Goal: Task Accomplishment & Management: Use online tool/utility

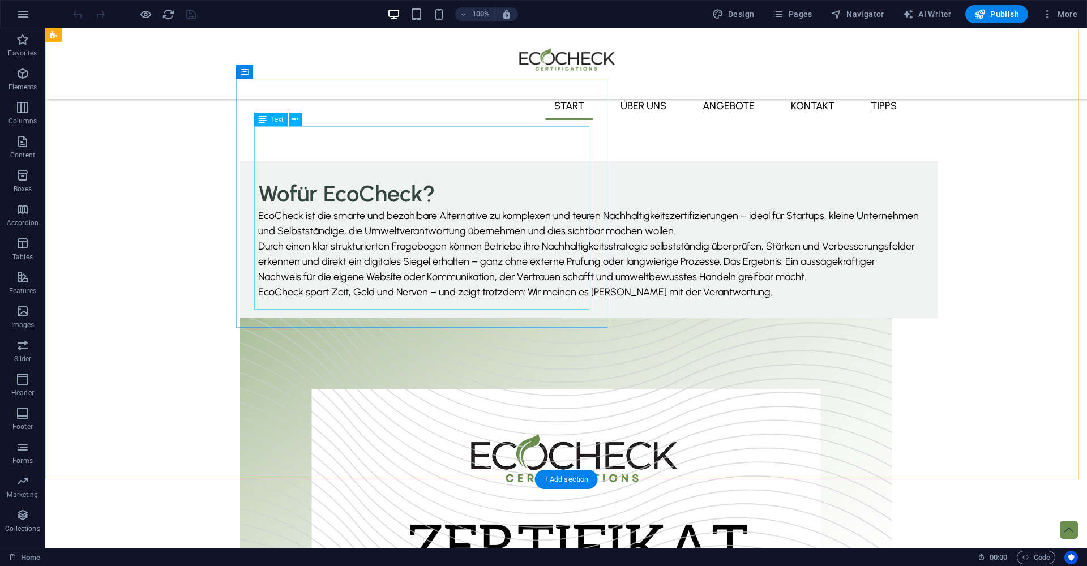
scroll to position [109, 0]
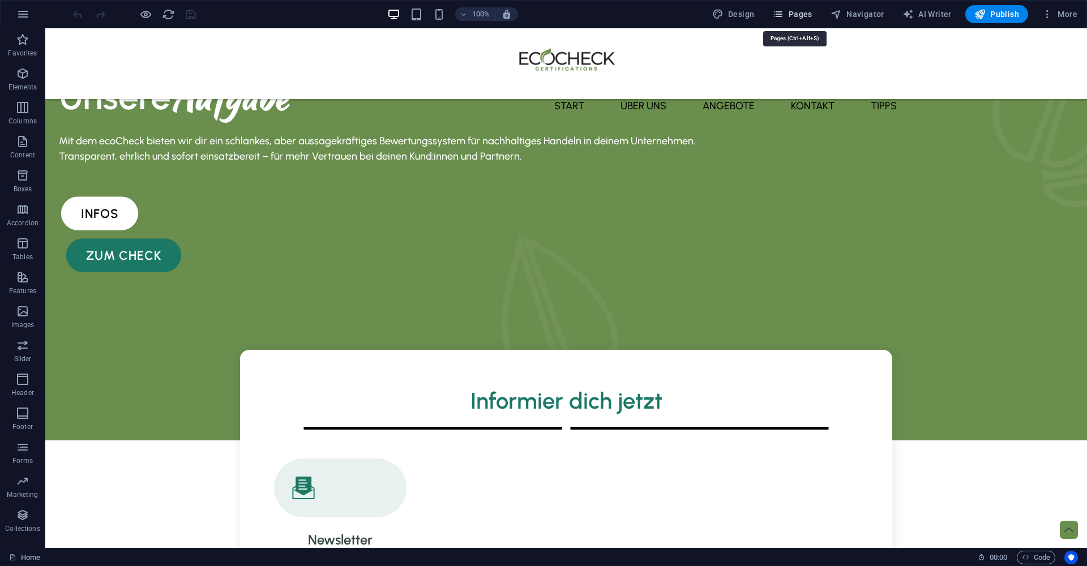
click at [783, 11] on icon "button" at bounding box center [777, 13] width 11 height 11
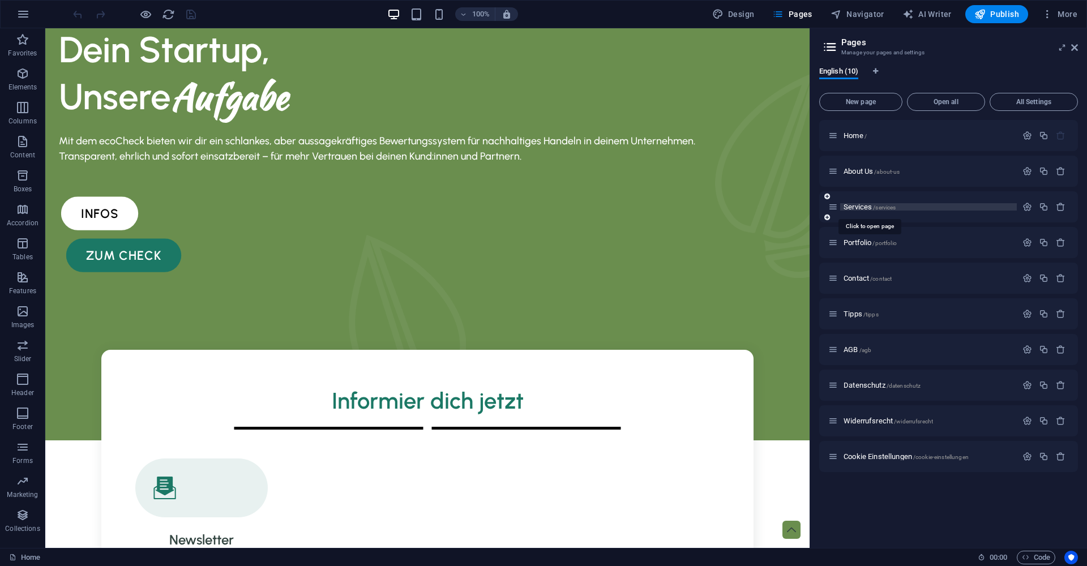
click at [870, 209] on span "Services /services" at bounding box center [869, 207] width 52 height 8
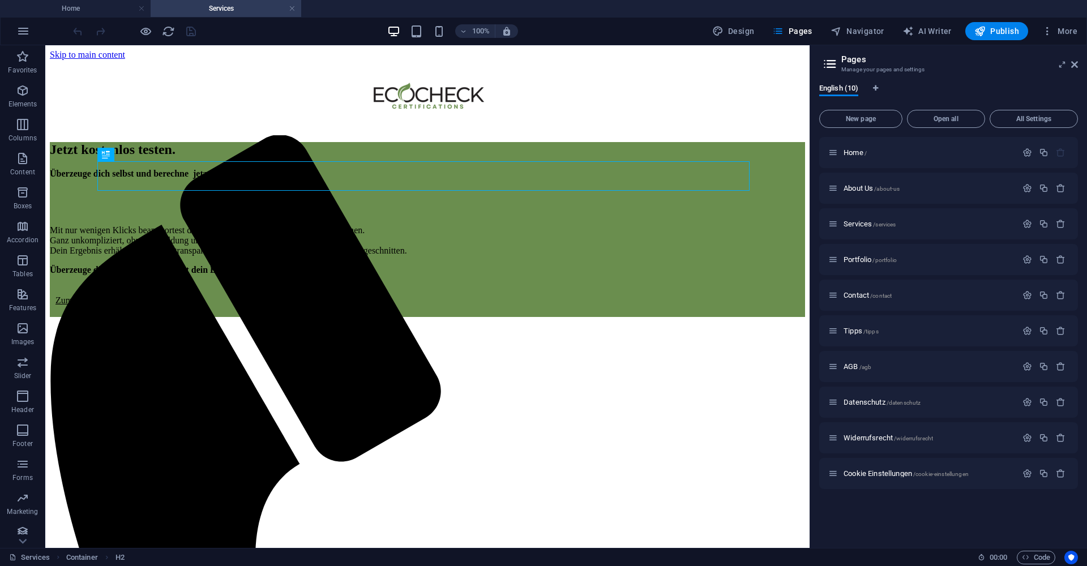
scroll to position [0, 0]
click at [1075, 64] on icon at bounding box center [1074, 64] width 7 height 9
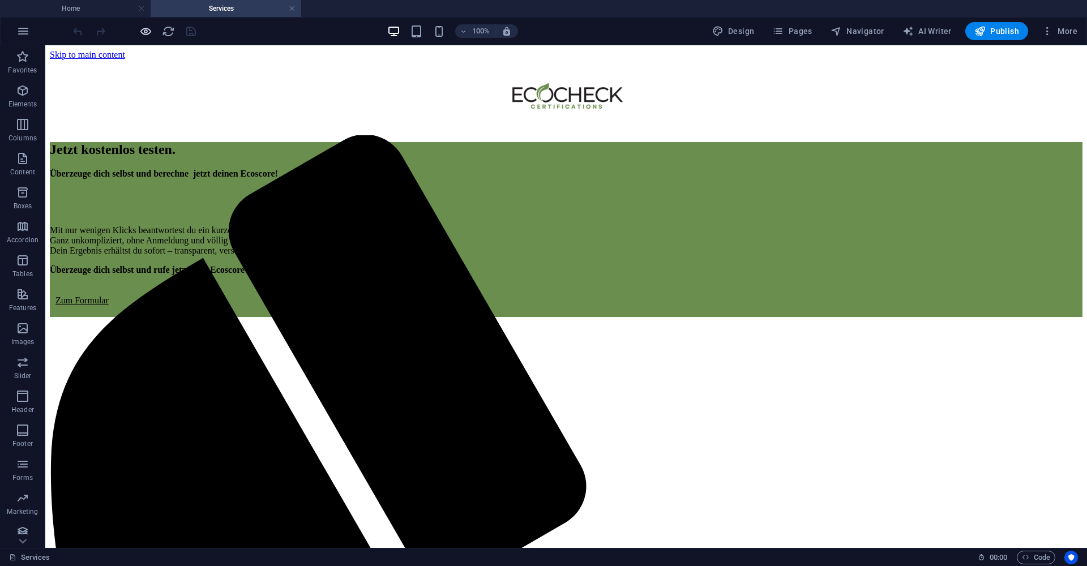
click at [147, 32] on icon "button" at bounding box center [145, 31] width 13 height 13
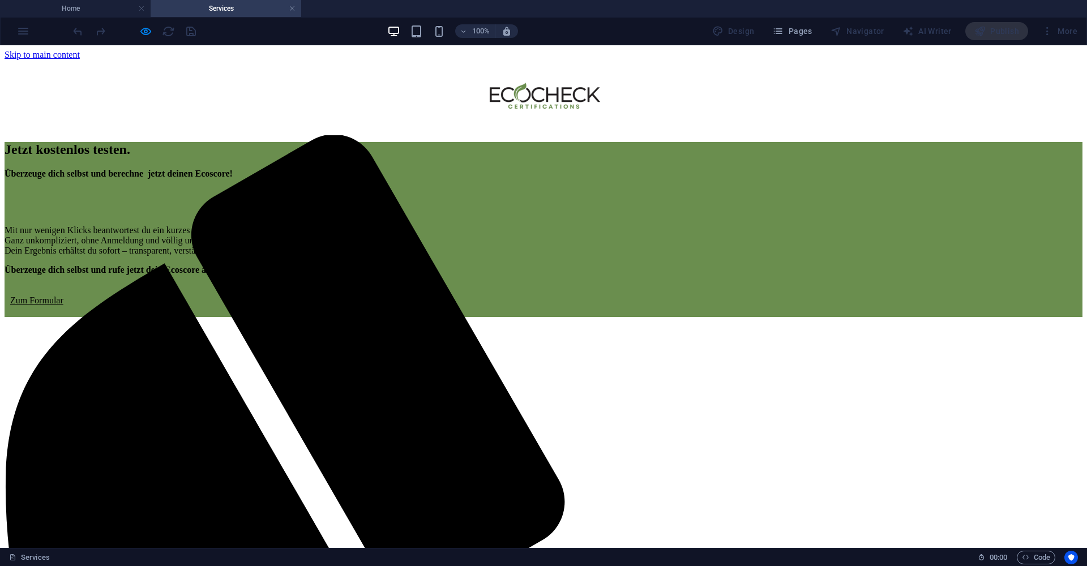
click at [63, 305] on link "Zum Formular" at bounding box center [36, 300] width 53 height 10
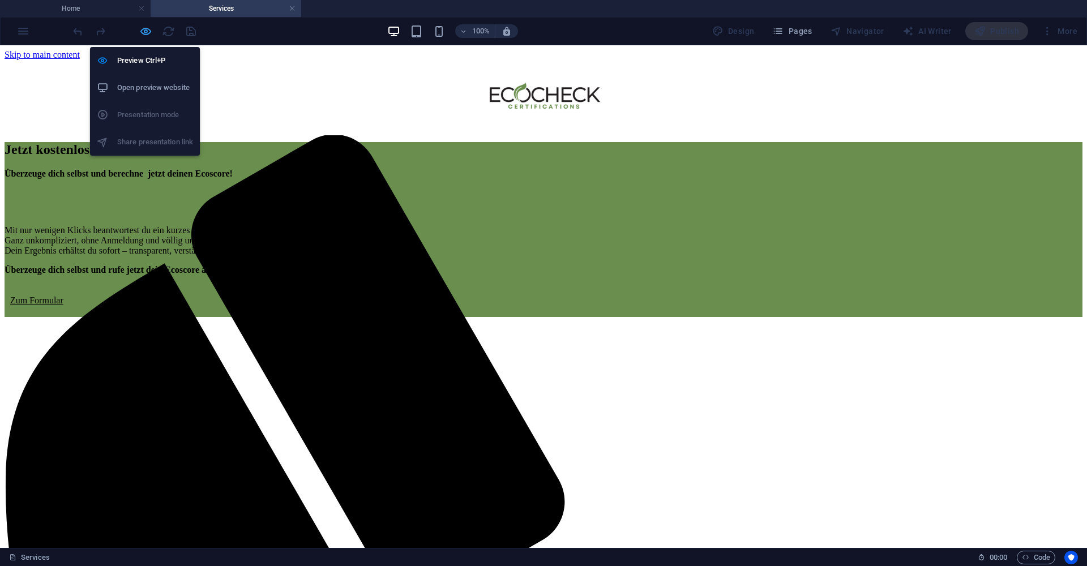
click at [145, 29] on icon "button" at bounding box center [145, 31] width 13 height 13
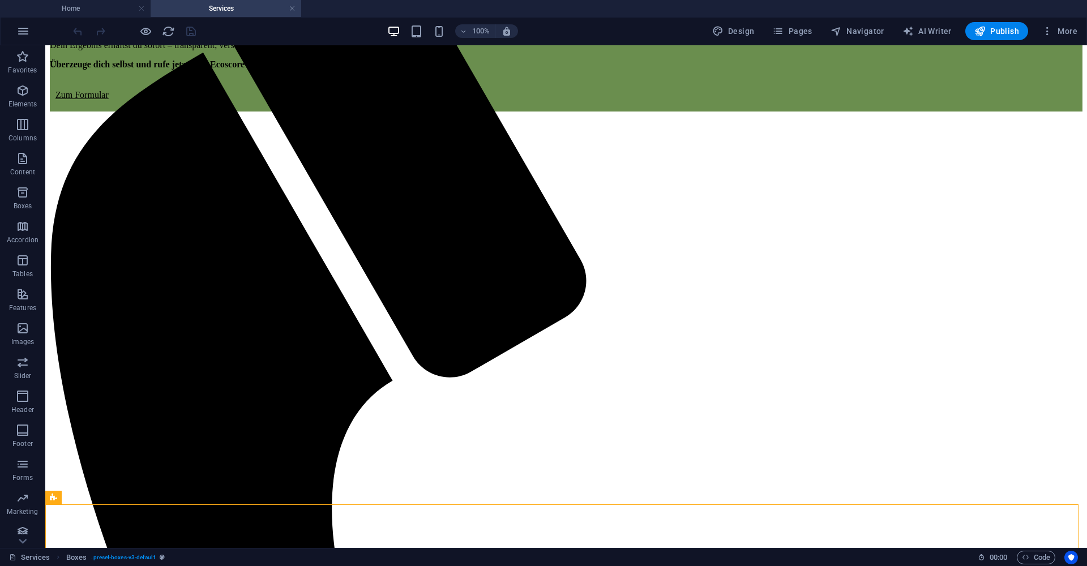
scroll to position [165, 0]
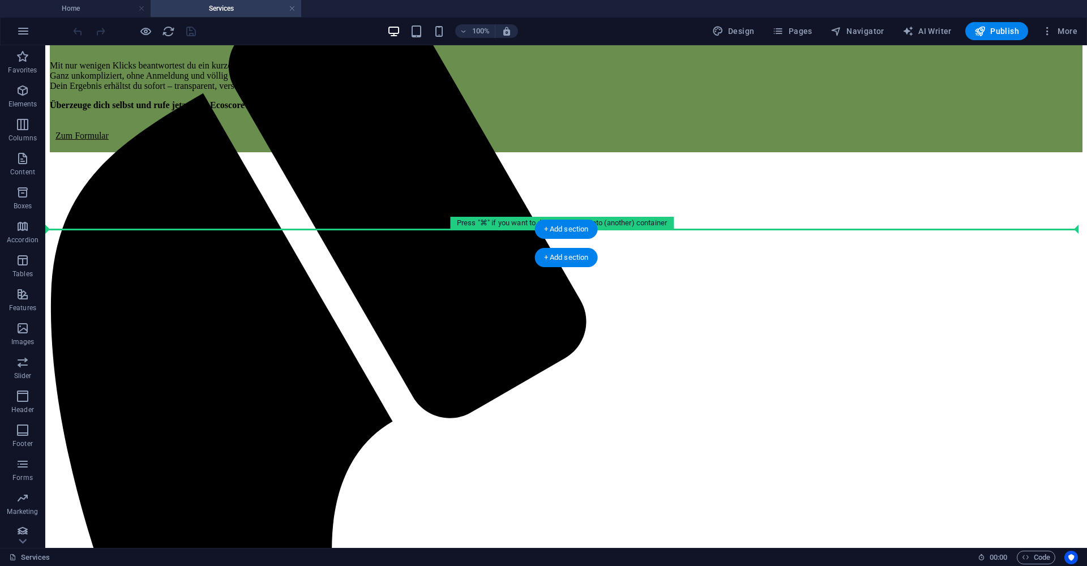
drag, startPoint x: 458, startPoint y: 414, endPoint x: 465, endPoint y: 240, distance: 173.9
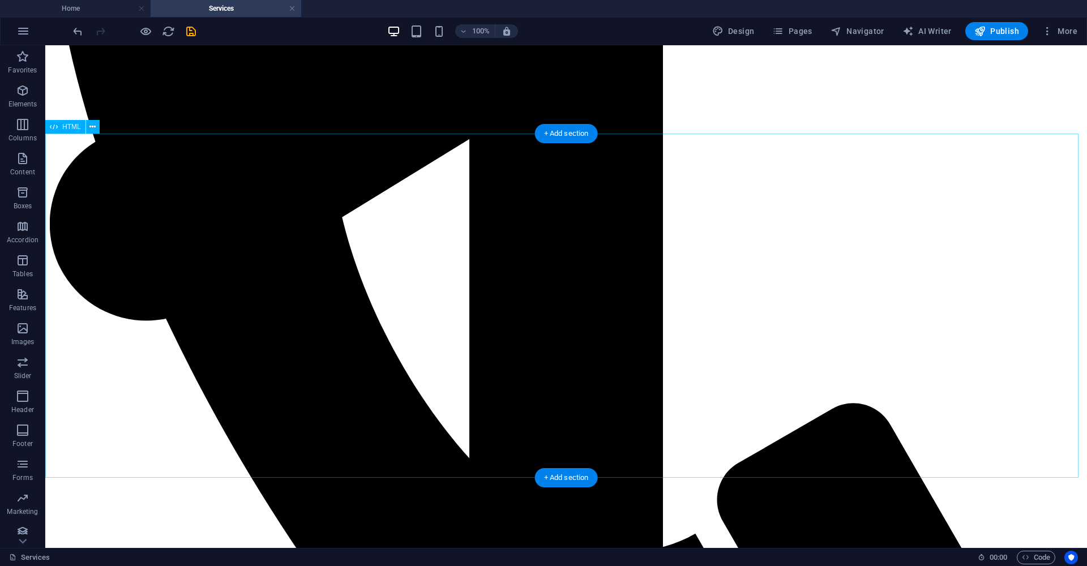
scroll to position [109, 0]
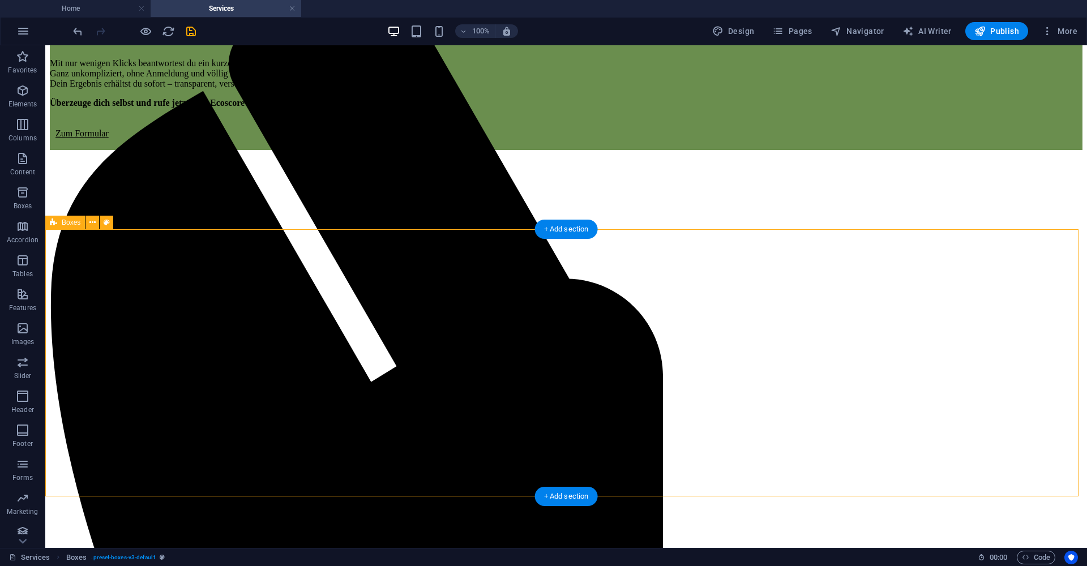
scroll to position [157, 0]
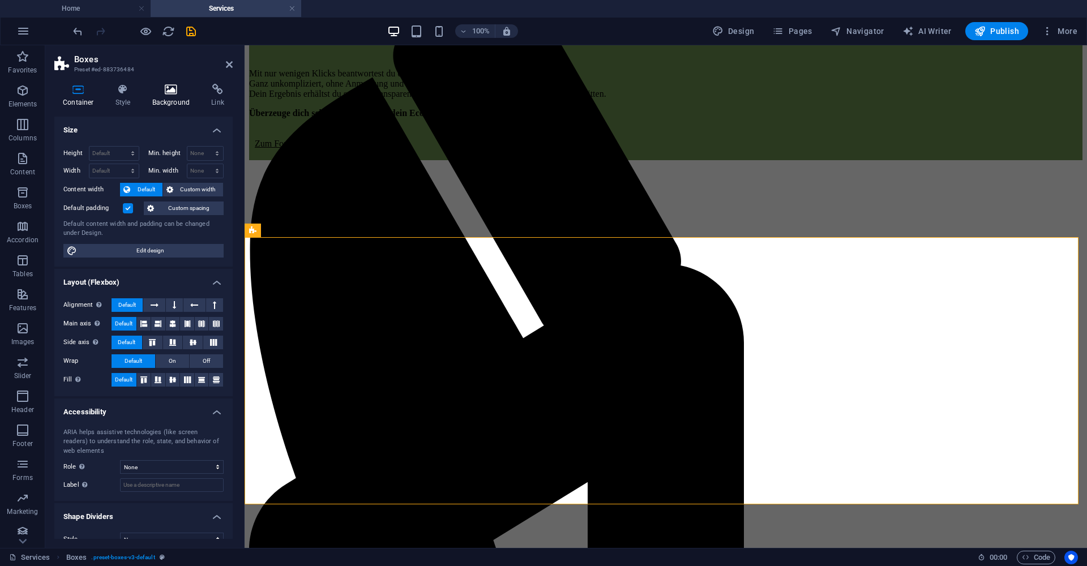
click at [171, 98] on h4 "Background" at bounding box center [173, 96] width 59 height 24
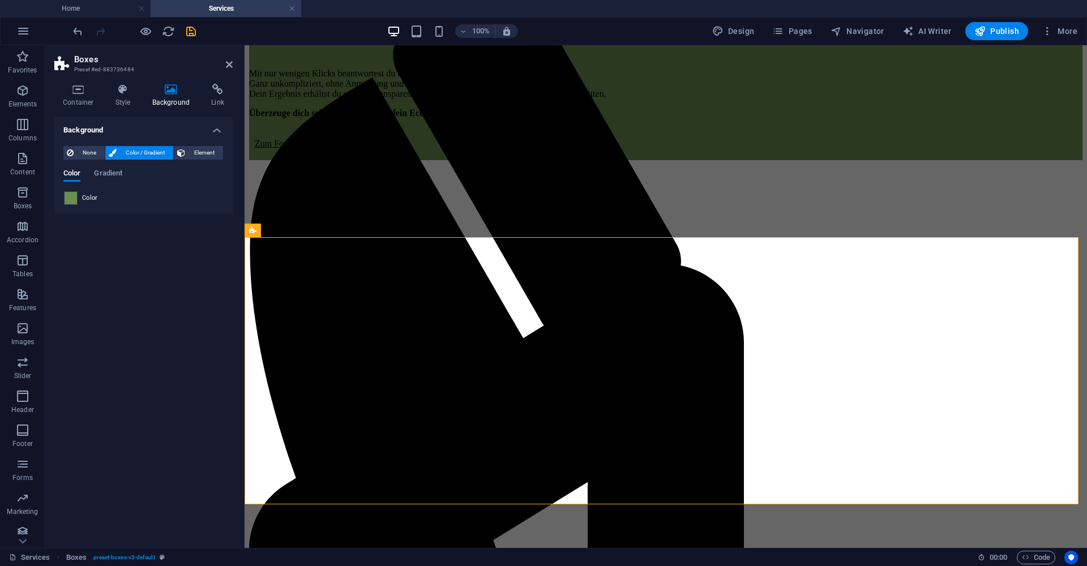
click at [75, 198] on span at bounding box center [71, 198] width 12 height 12
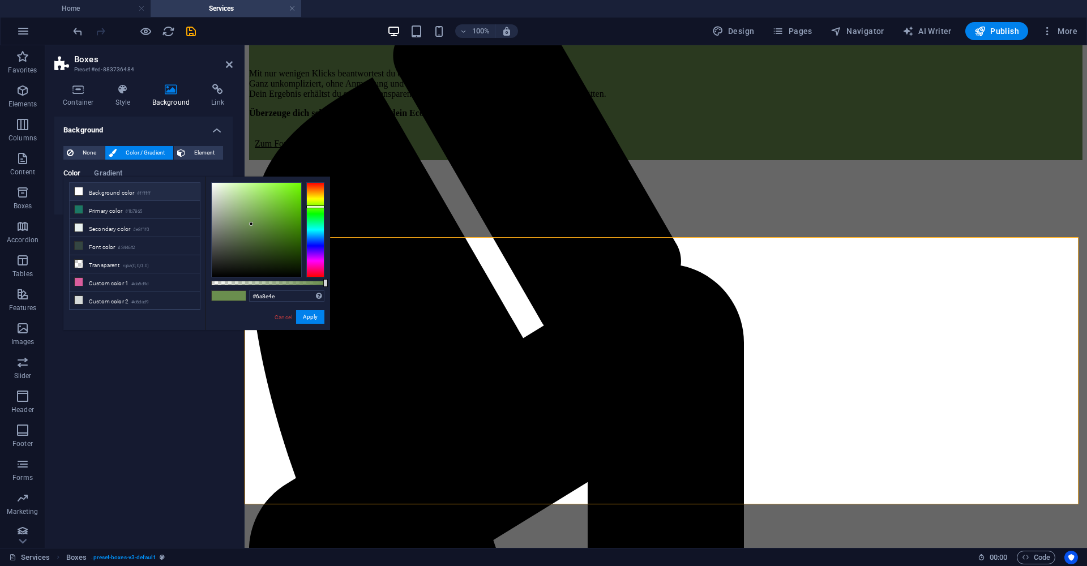
click at [95, 197] on li "Background color #ffffff" at bounding box center [135, 192] width 130 height 18
type input "#ffffff"
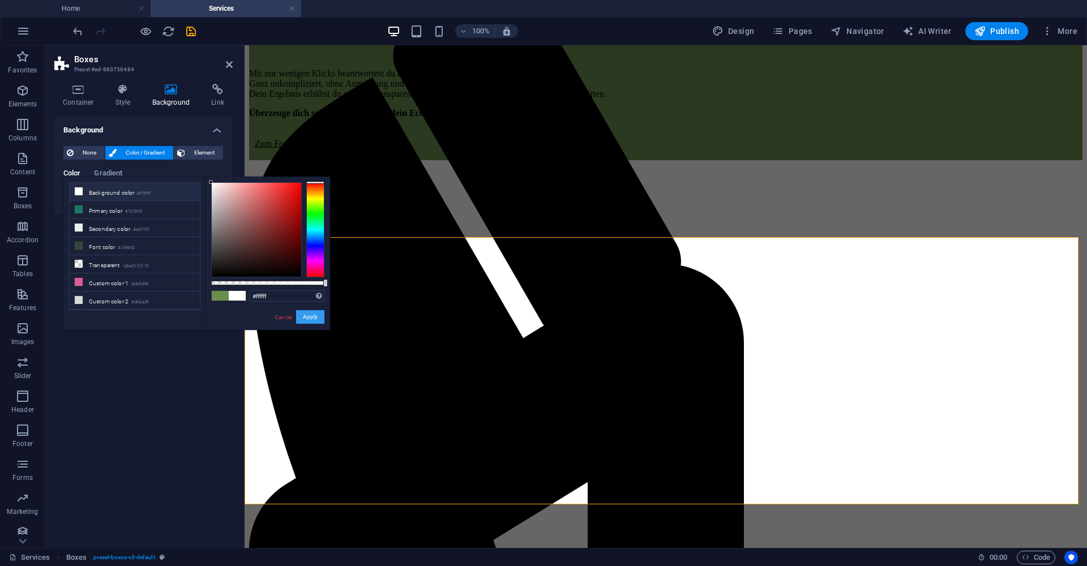
click at [320, 316] on button "Apply" at bounding box center [310, 317] width 28 height 14
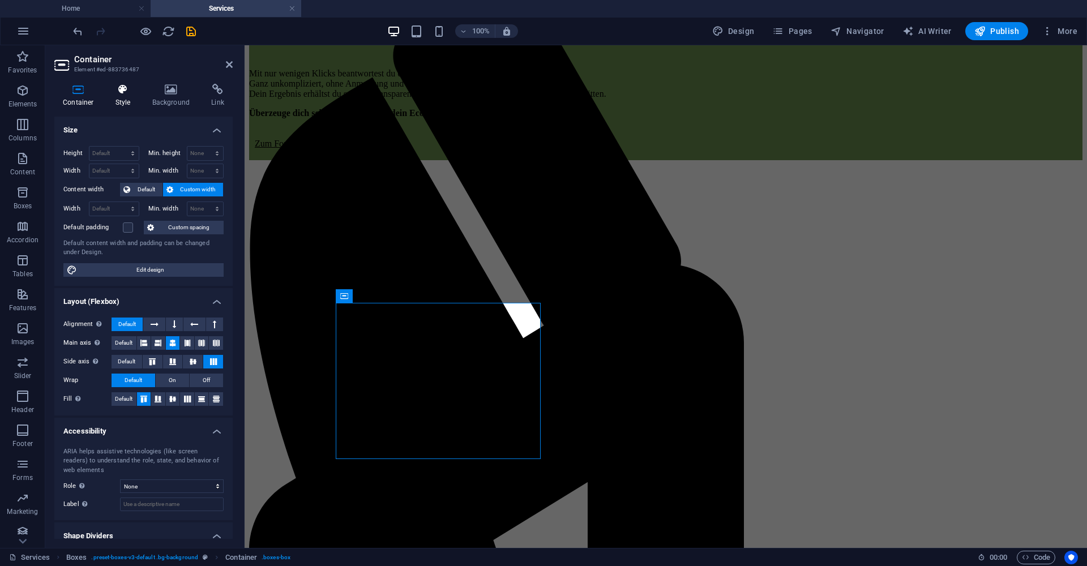
click at [108, 91] on icon at bounding box center [123, 89] width 32 height 11
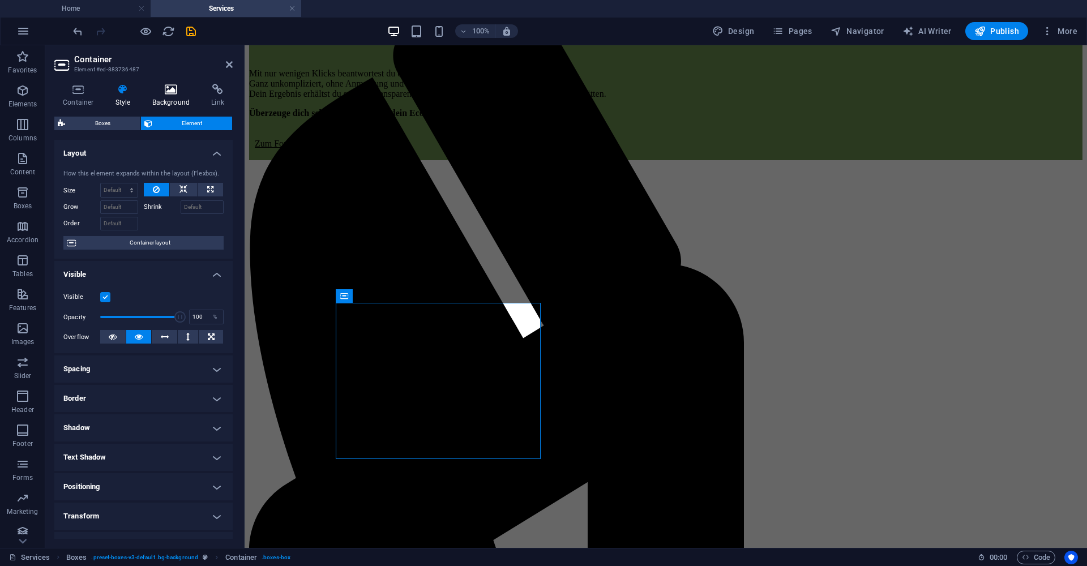
click at [160, 88] on icon at bounding box center [171, 89] width 55 height 11
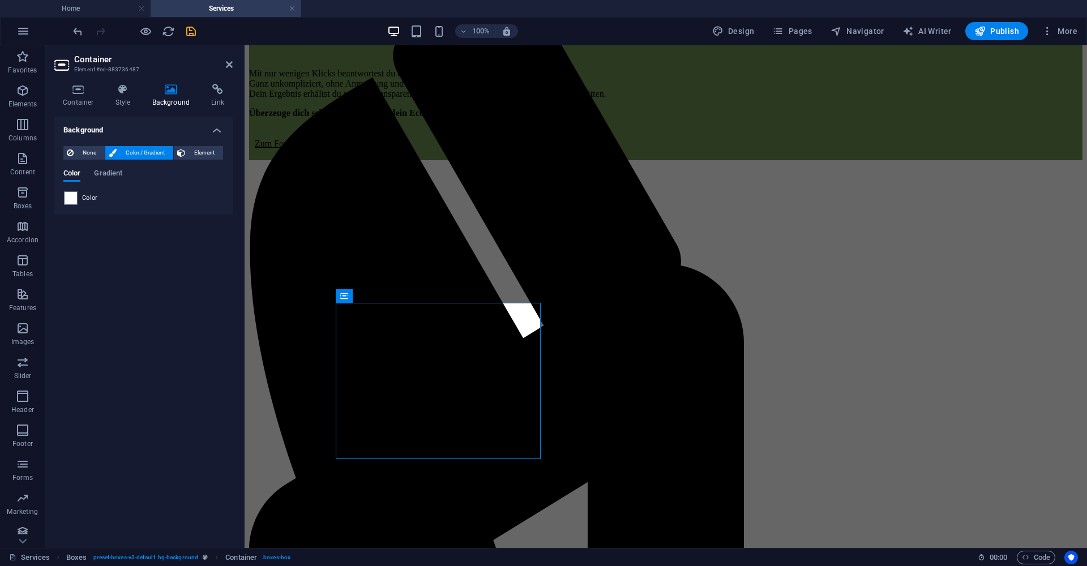
click at [85, 197] on span "Color" at bounding box center [90, 198] width 16 height 9
click at [76, 200] on span at bounding box center [71, 198] width 12 height 12
type input "#ffffff"
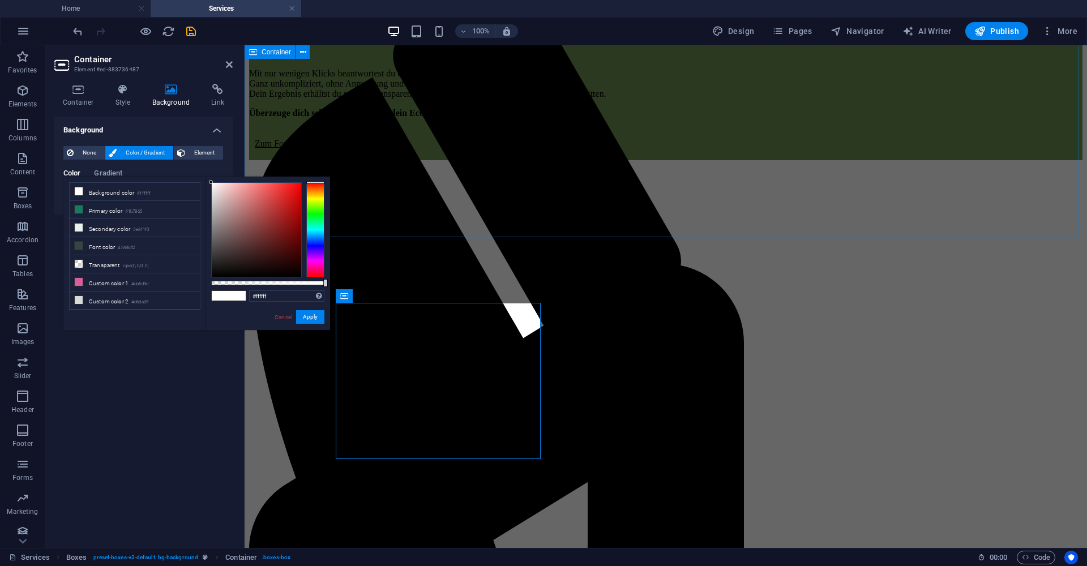
drag, startPoint x: 323, startPoint y: 121, endPoint x: 308, endPoint y: 138, distance: 22.5
click at [323, 121] on div "Jetzt kostenlos testen. Überzeuge dich selbst und berechne jetzt deinen Ecoscor…" at bounding box center [665, 72] width 833 height 175
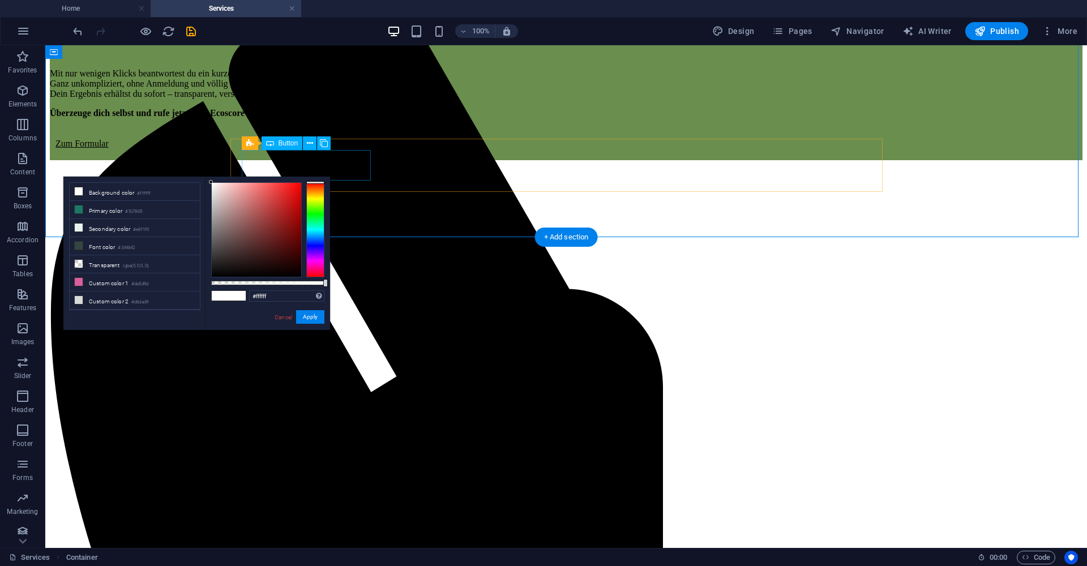
click at [292, 140] on span "Button" at bounding box center [288, 143] width 20 height 7
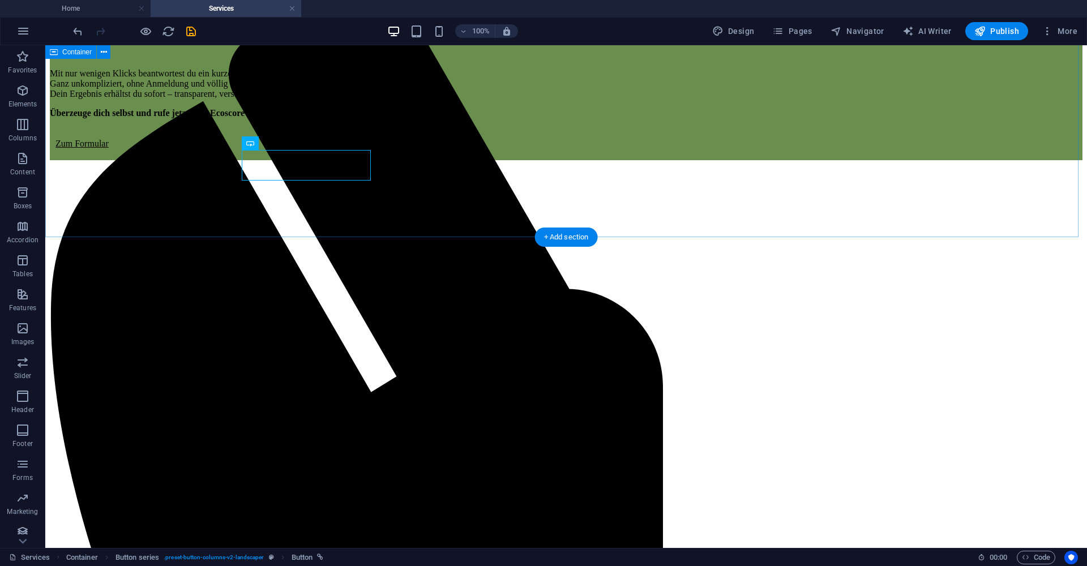
click at [113, 160] on div "Jetzt kostenlos testen. Überzeuge dich selbst und berechne jetzt deinen Ecoscor…" at bounding box center [566, 72] width 1032 height 175
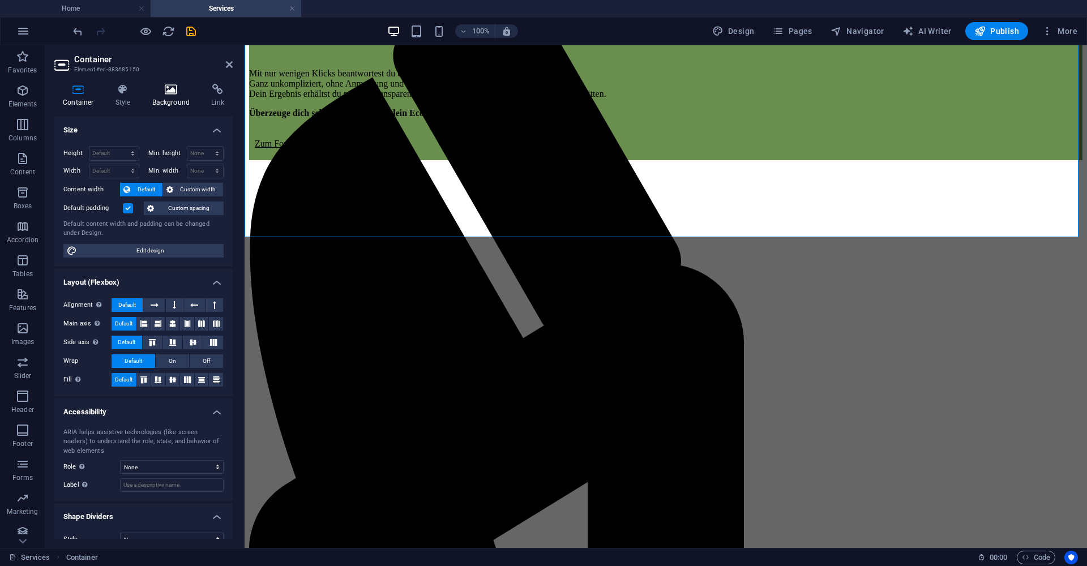
click at [153, 89] on icon at bounding box center [171, 89] width 55 height 11
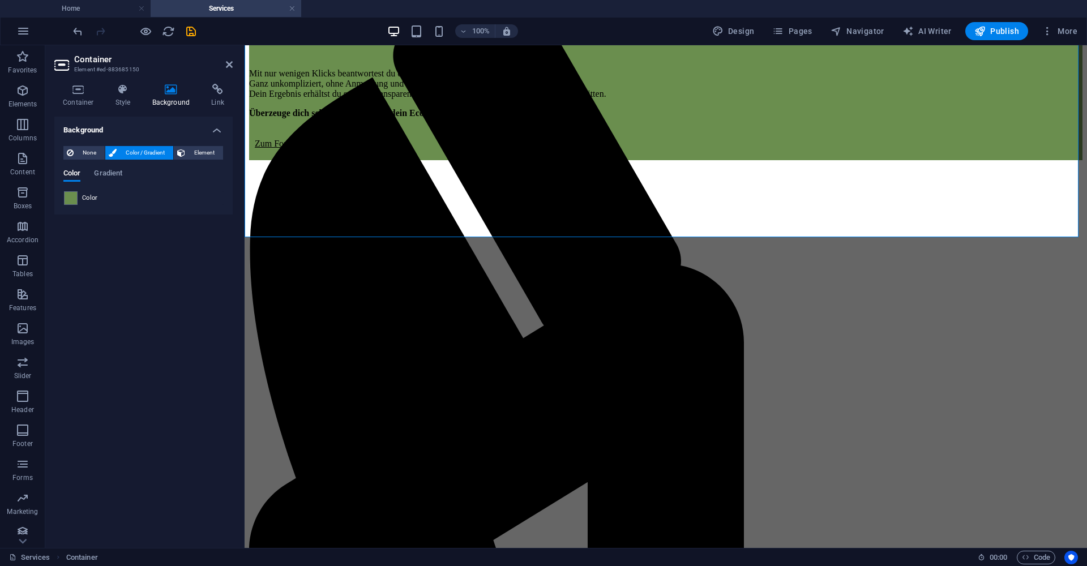
click at [95, 196] on span "Color" at bounding box center [90, 198] width 16 height 9
click at [76, 199] on span at bounding box center [71, 198] width 12 height 12
type input "#6a8e4e"
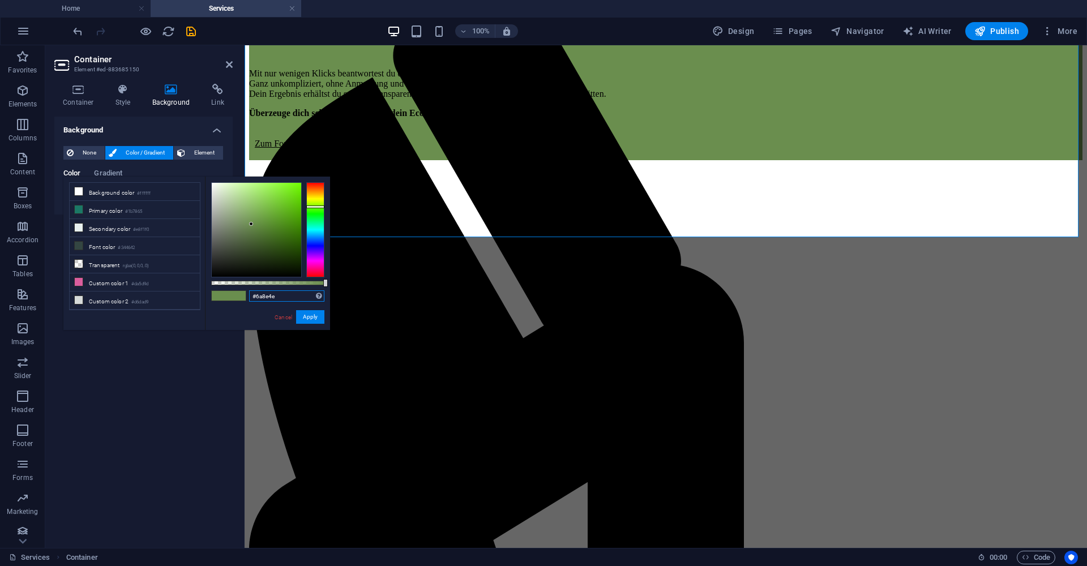
click at [259, 296] on input "#6a8e4e" at bounding box center [286, 295] width 75 height 11
click at [277, 320] on link "Cancel" at bounding box center [283, 317] width 20 height 8
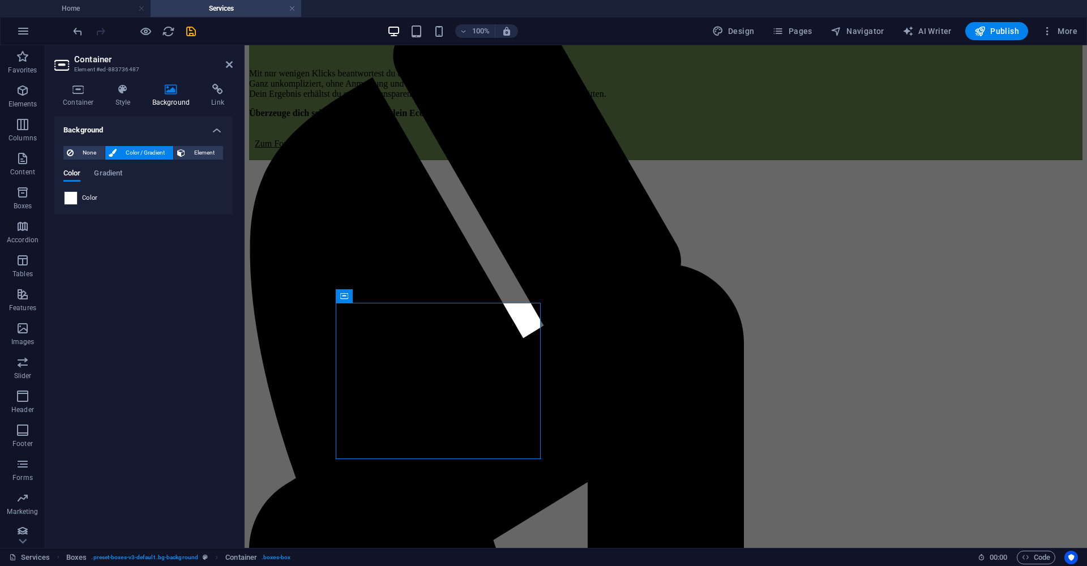
click at [75, 198] on span at bounding box center [71, 198] width 12 height 12
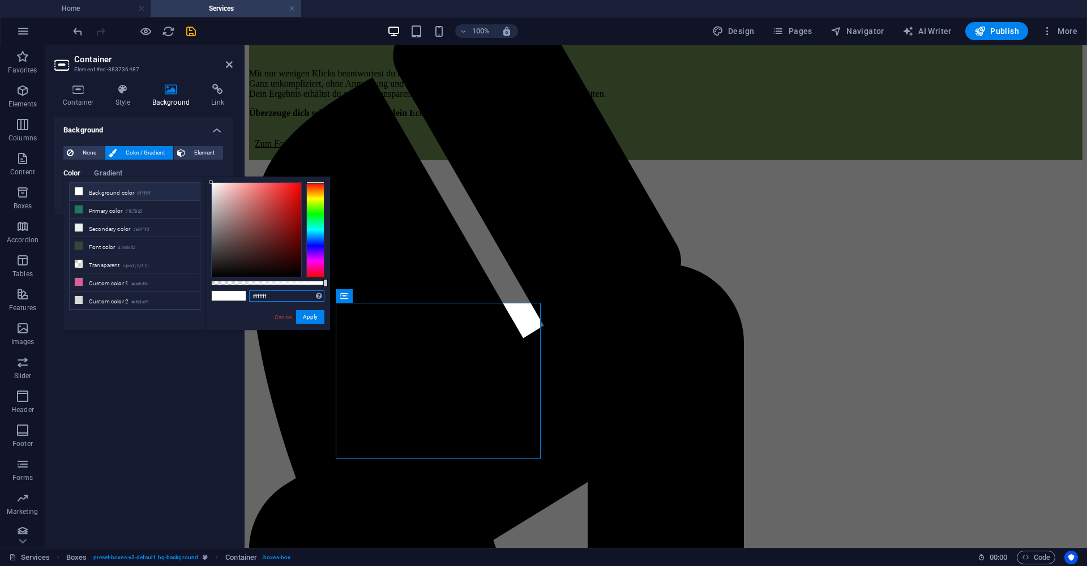
click at [262, 294] on input "#ffffff" at bounding box center [286, 295] width 75 height 11
drag, startPoint x: 262, startPoint y: 294, endPoint x: 301, endPoint y: 314, distance: 43.0
click at [262, 294] on input "#ffffff" at bounding box center [286, 295] width 75 height 11
paste input "6a8e4e"
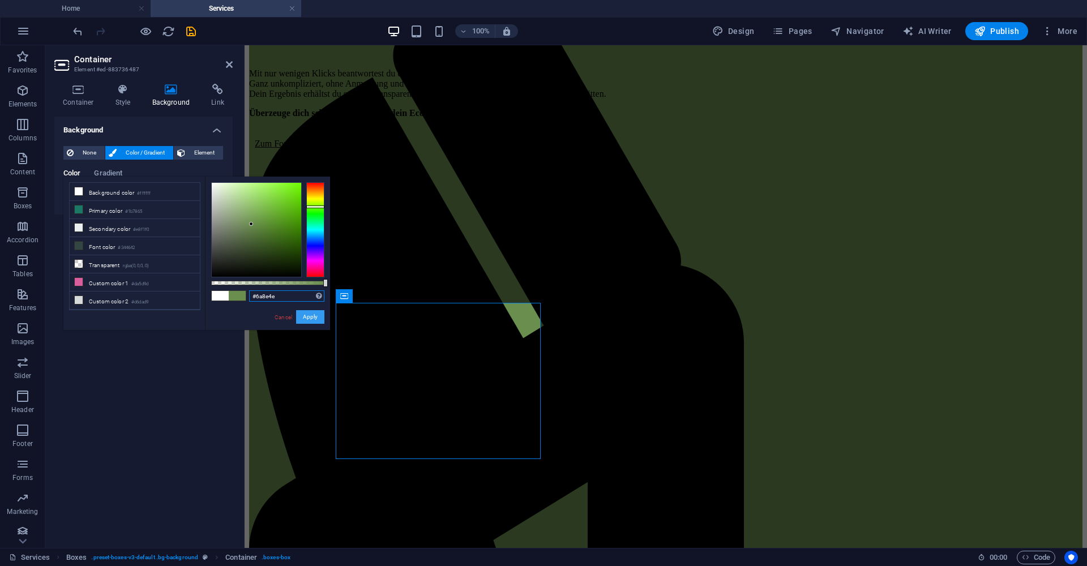
type input "#6a8e4e"
drag, startPoint x: 318, startPoint y: 319, endPoint x: 119, endPoint y: 276, distance: 203.1
click at [318, 319] on button "Apply" at bounding box center [310, 317] width 28 height 14
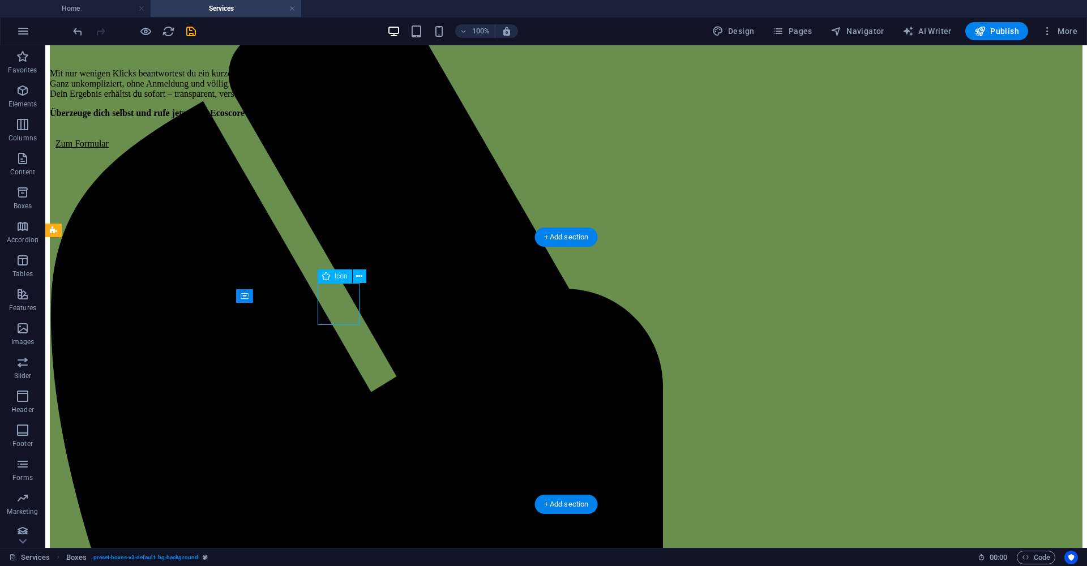
select select "xMidYMid"
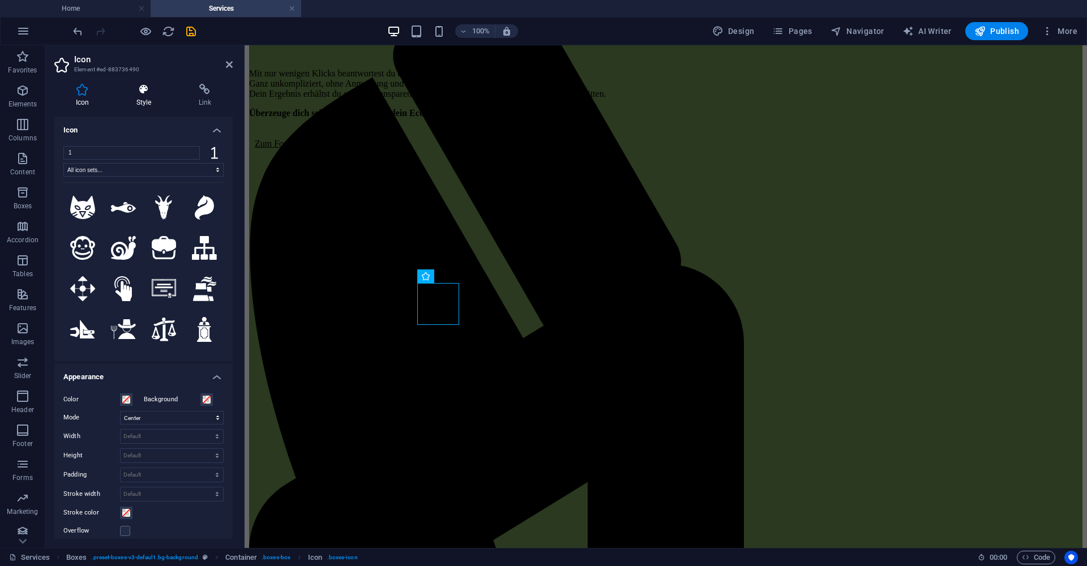
click at [141, 96] on h4 "Style" at bounding box center [146, 96] width 62 height 24
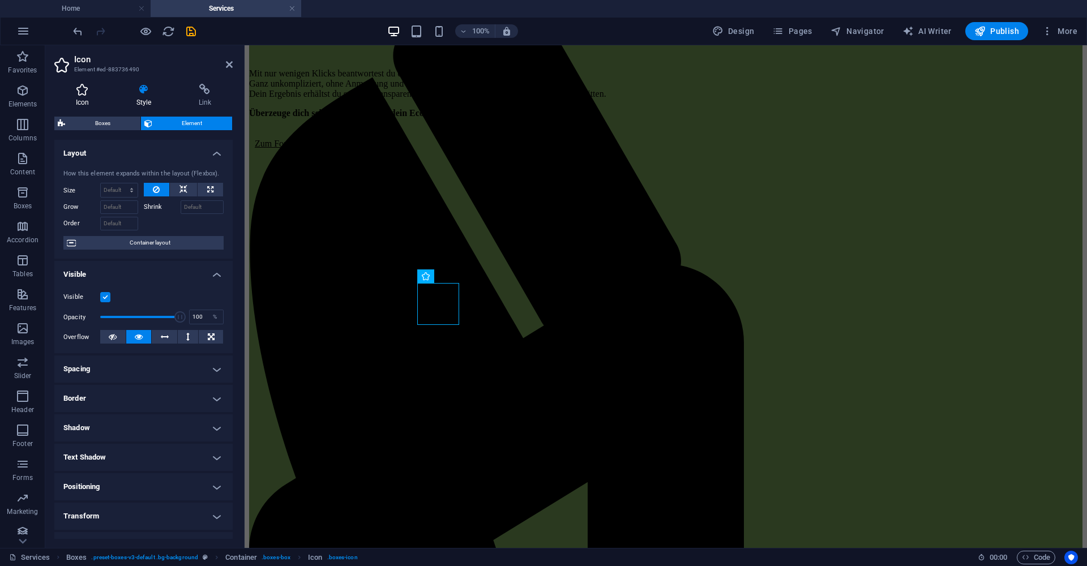
click at [83, 93] on icon at bounding box center [82, 89] width 56 height 11
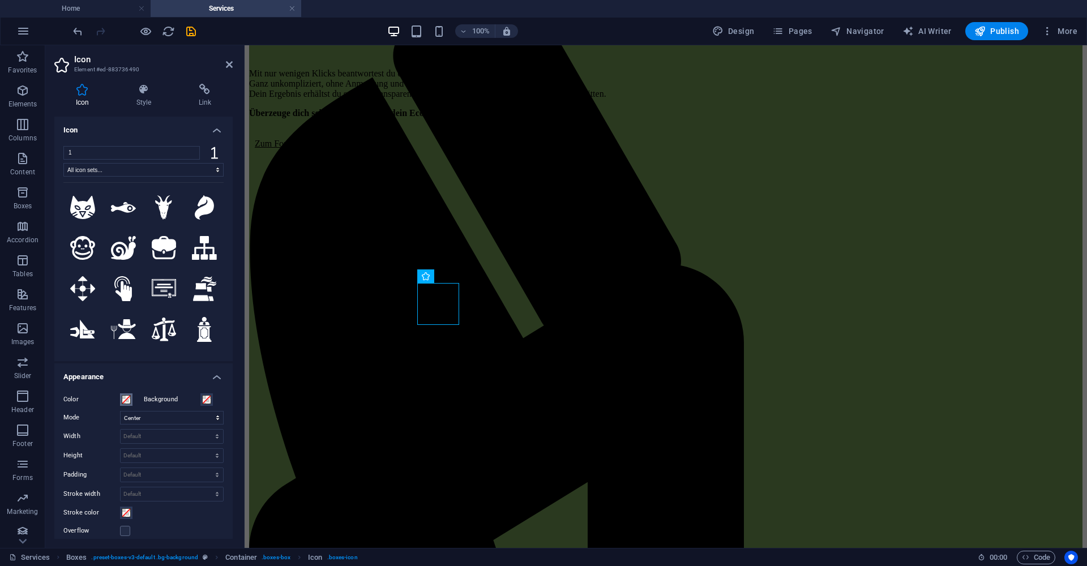
click at [130, 399] on span at bounding box center [126, 399] width 9 height 9
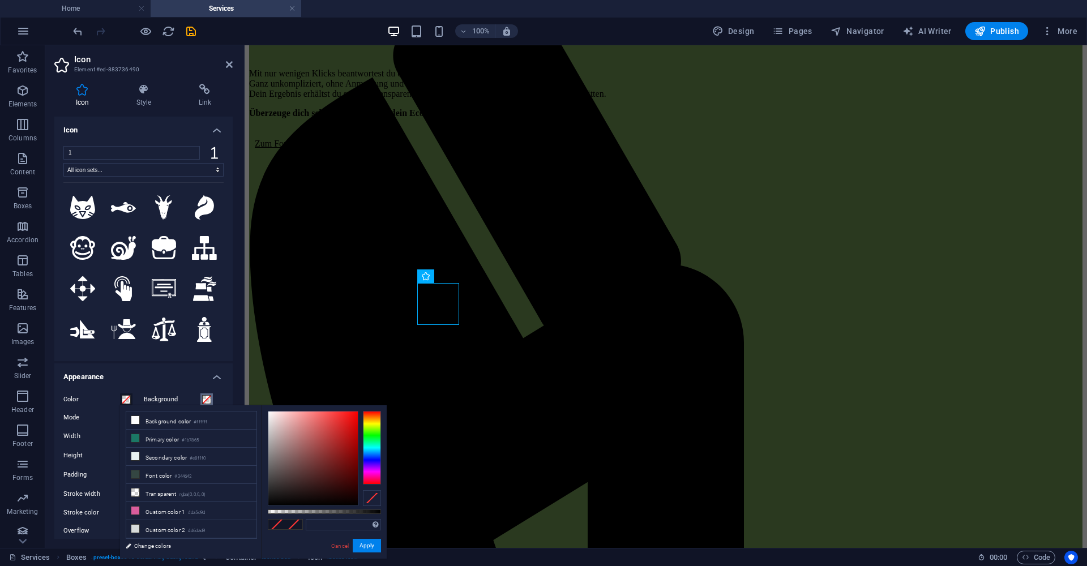
click at [200, 400] on button "Background" at bounding box center [206, 399] width 12 height 12
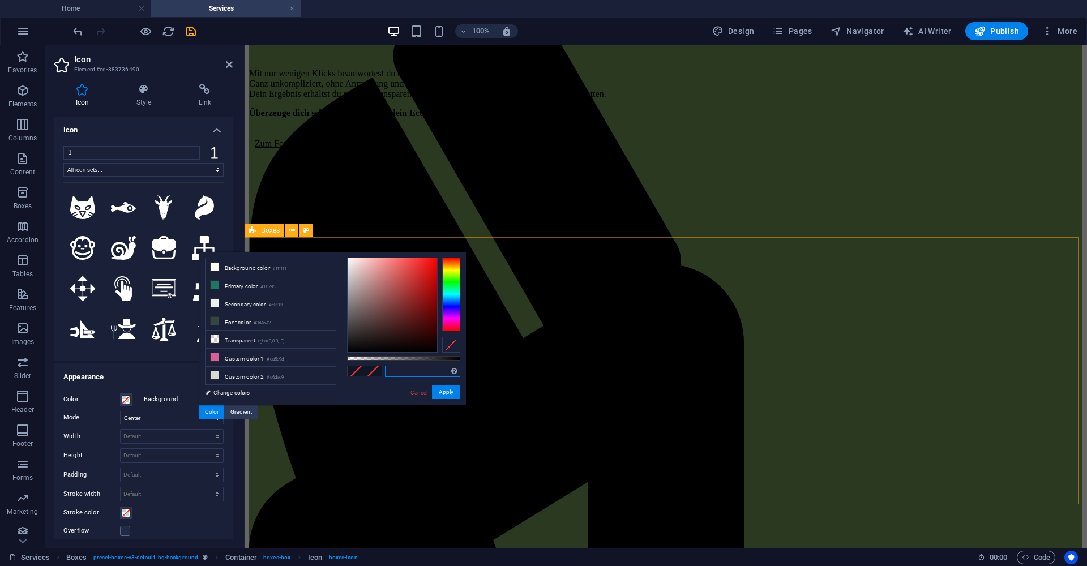
click at [418, 373] on input "text" at bounding box center [422, 371] width 75 height 11
paste input "#6a8e4e"
type input "#6a8e4e"
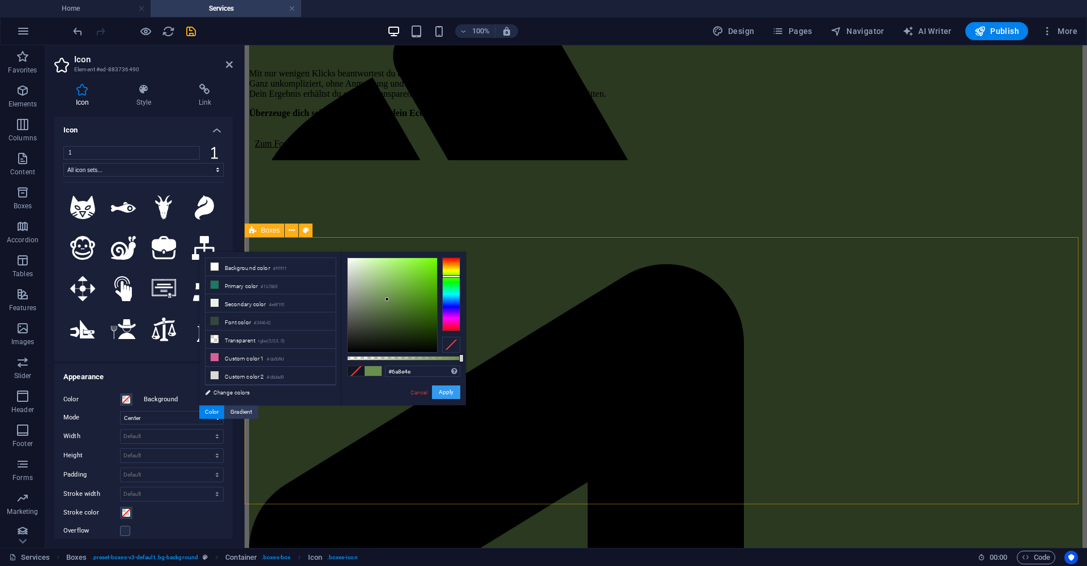
click at [440, 391] on button "Apply" at bounding box center [446, 392] width 28 height 14
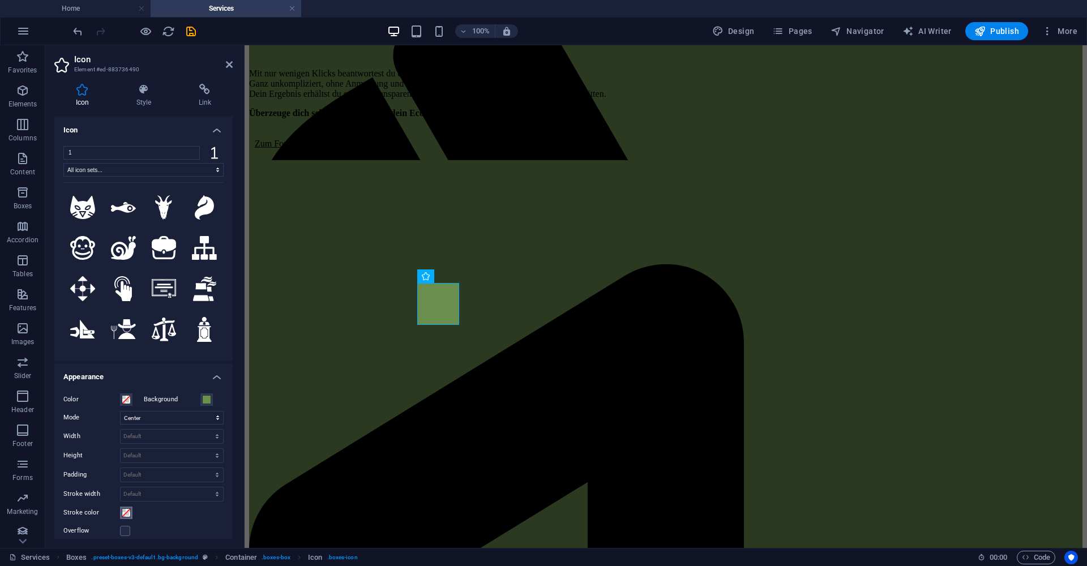
click at [125, 513] on span at bounding box center [126, 512] width 9 height 9
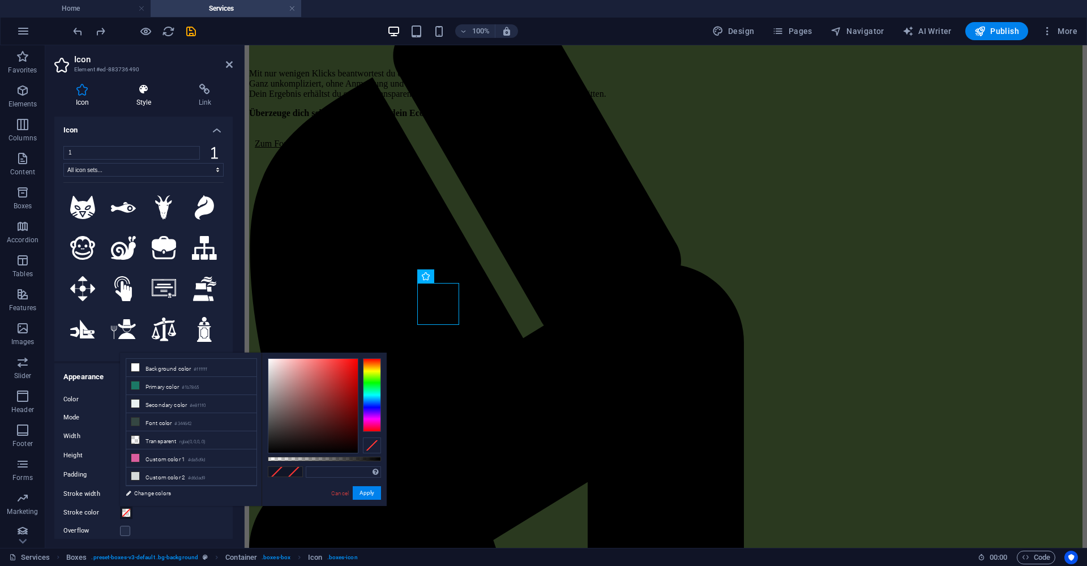
click at [144, 97] on h4 "Style" at bounding box center [146, 96] width 62 height 24
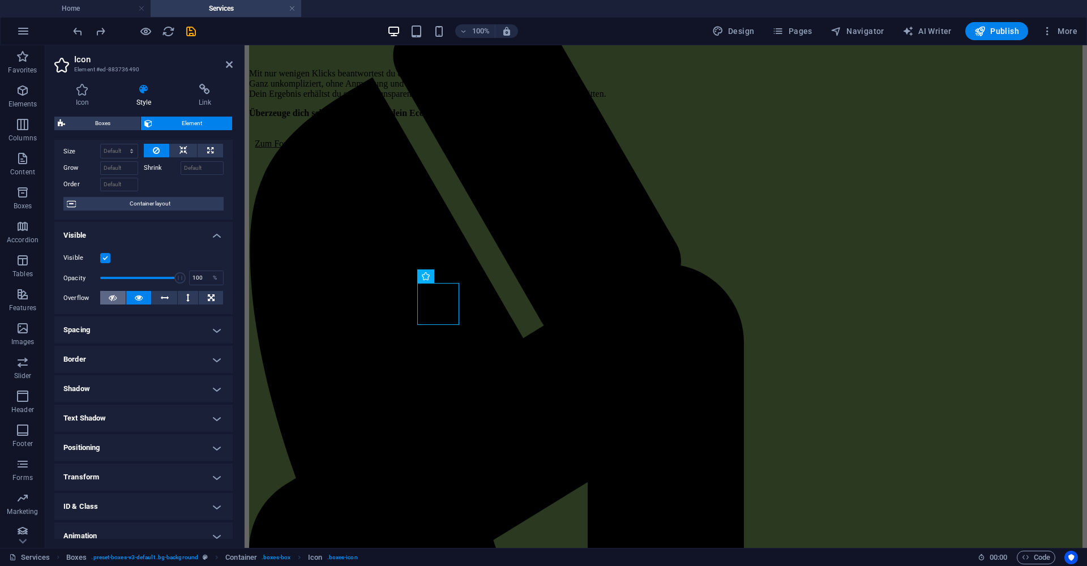
scroll to position [79, 0]
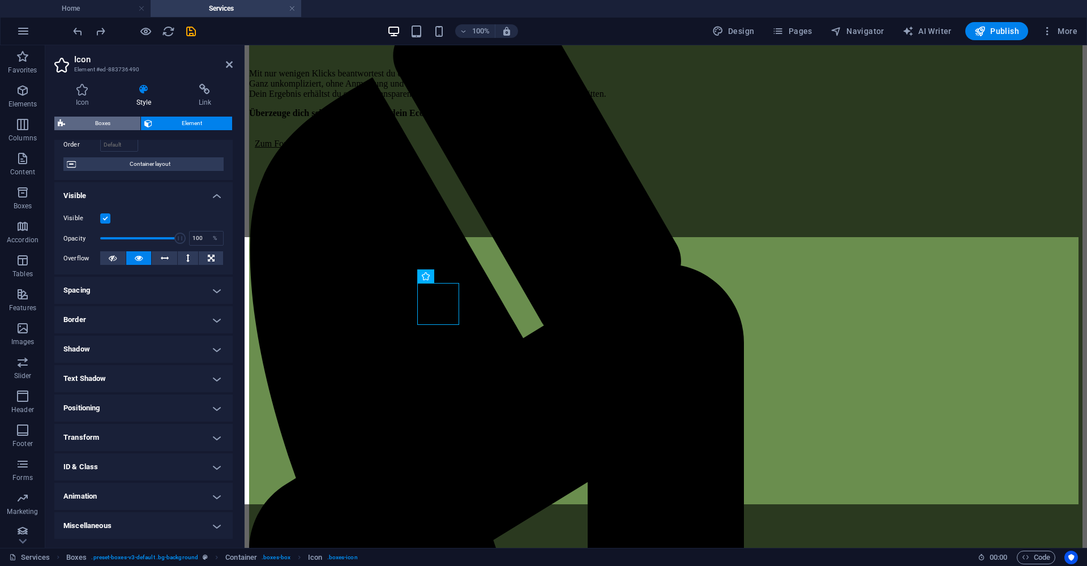
click at [103, 120] on span "Boxes" at bounding box center [102, 124] width 68 height 14
select select "rem"
select select "preset-boxes-v3-default"
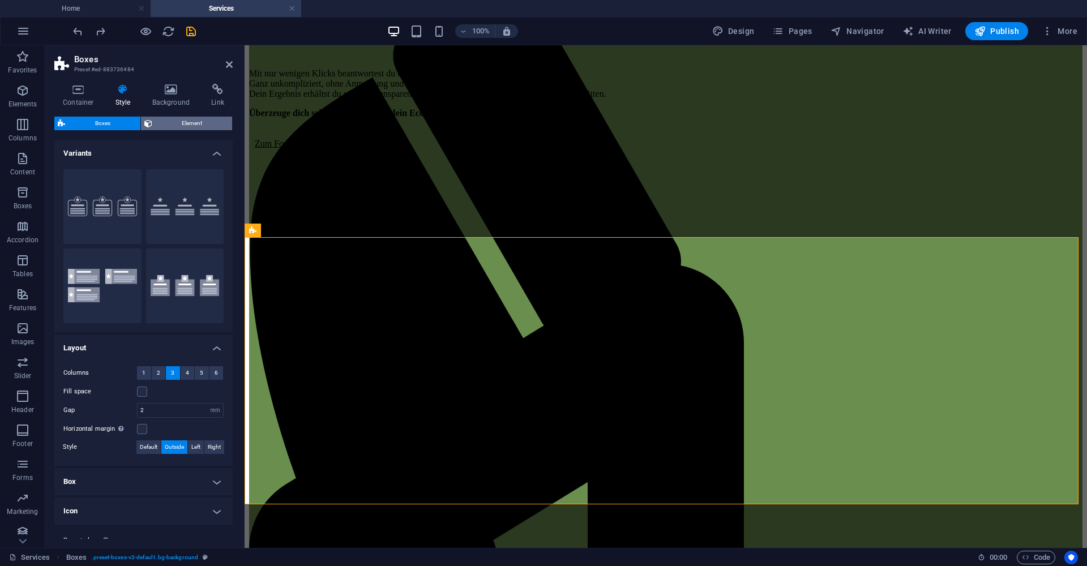
click at [154, 124] on button "Element" at bounding box center [187, 124] width 92 height 14
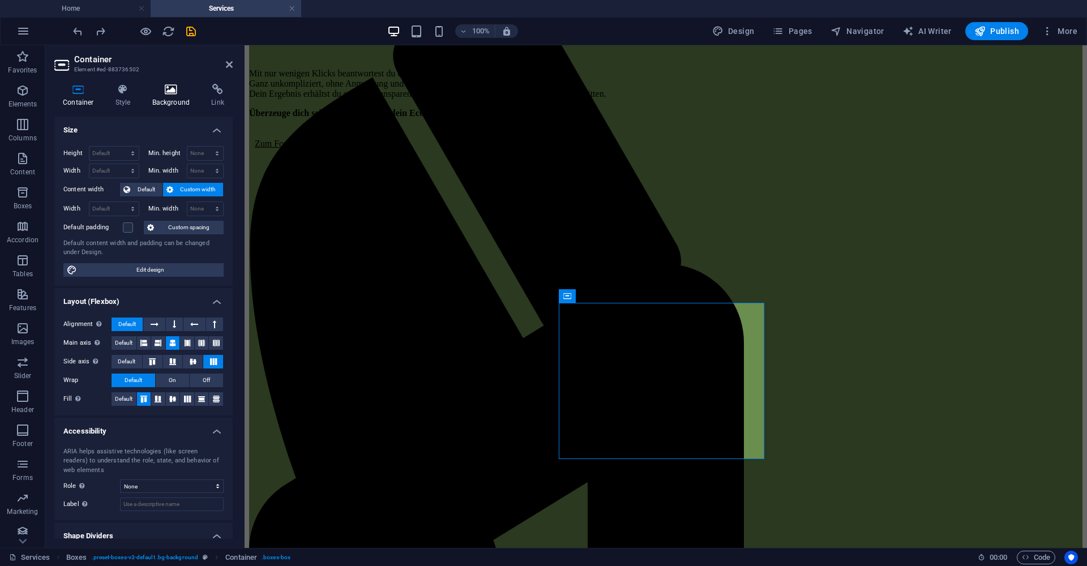
click at [170, 102] on h4 "Background" at bounding box center [173, 96] width 59 height 24
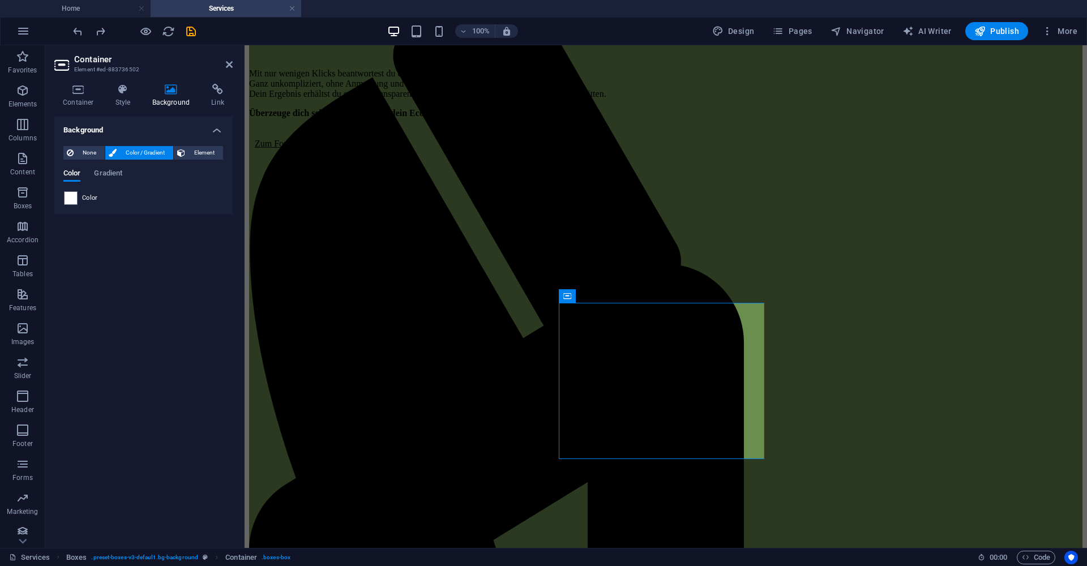
click at [79, 197] on div "Color" at bounding box center [143, 198] width 159 height 14
click at [74, 198] on span at bounding box center [71, 198] width 12 height 12
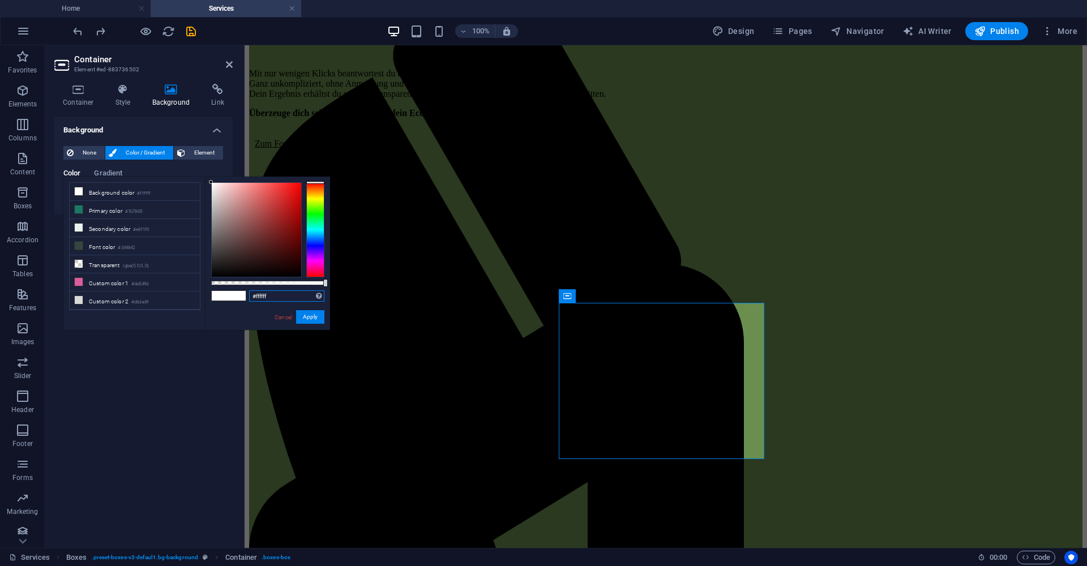
click at [275, 291] on input "#ffffff" at bounding box center [286, 295] width 75 height 11
click at [265, 295] on input "#ffffff" at bounding box center [286, 295] width 75 height 11
paste input "6a8e4e"
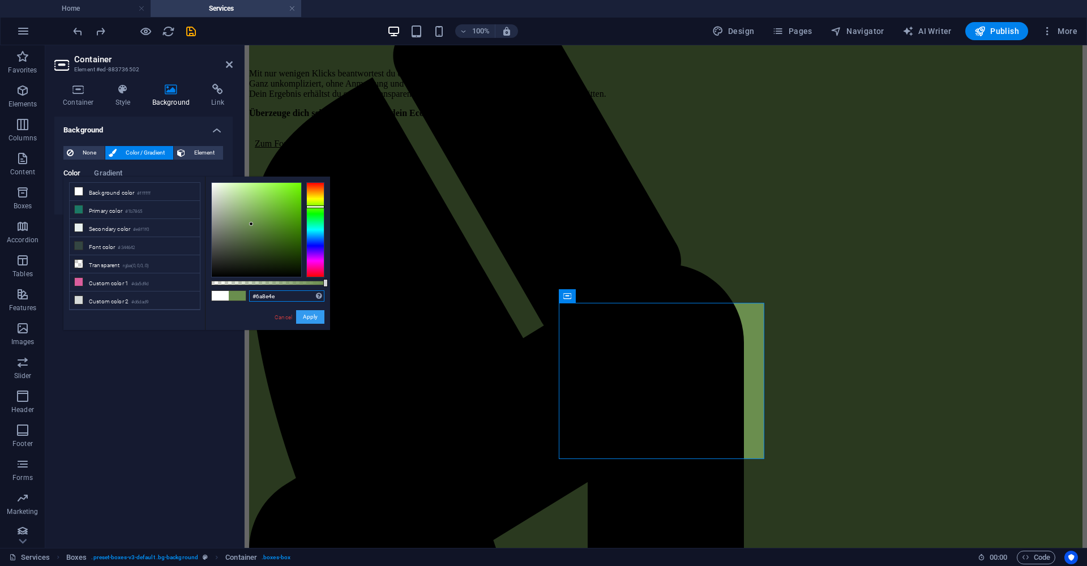
type input "#6a8e4e"
click at [312, 315] on button "Apply" at bounding box center [310, 317] width 28 height 14
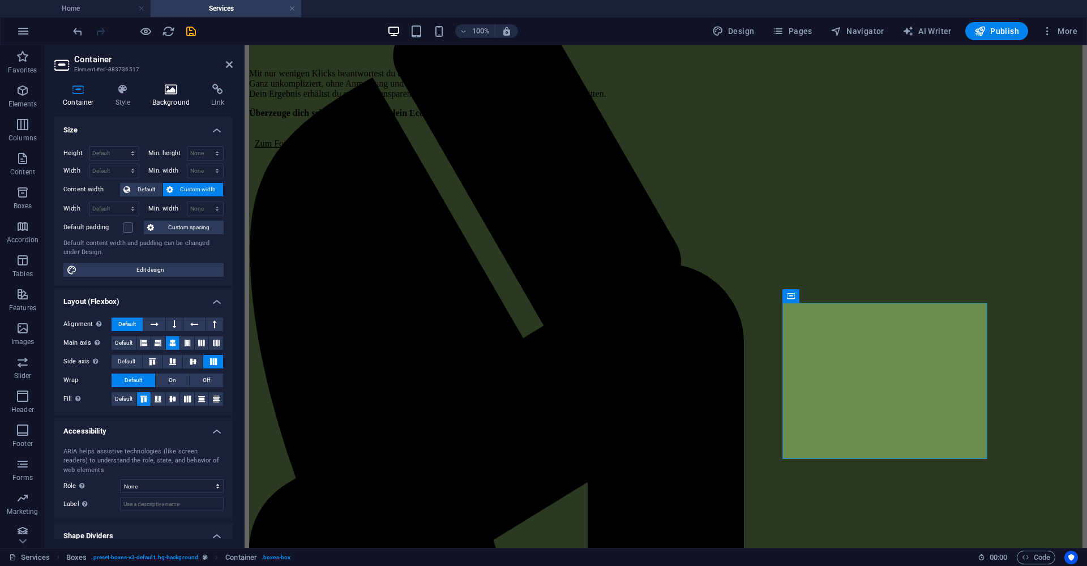
click at [166, 90] on icon at bounding box center [171, 89] width 55 height 11
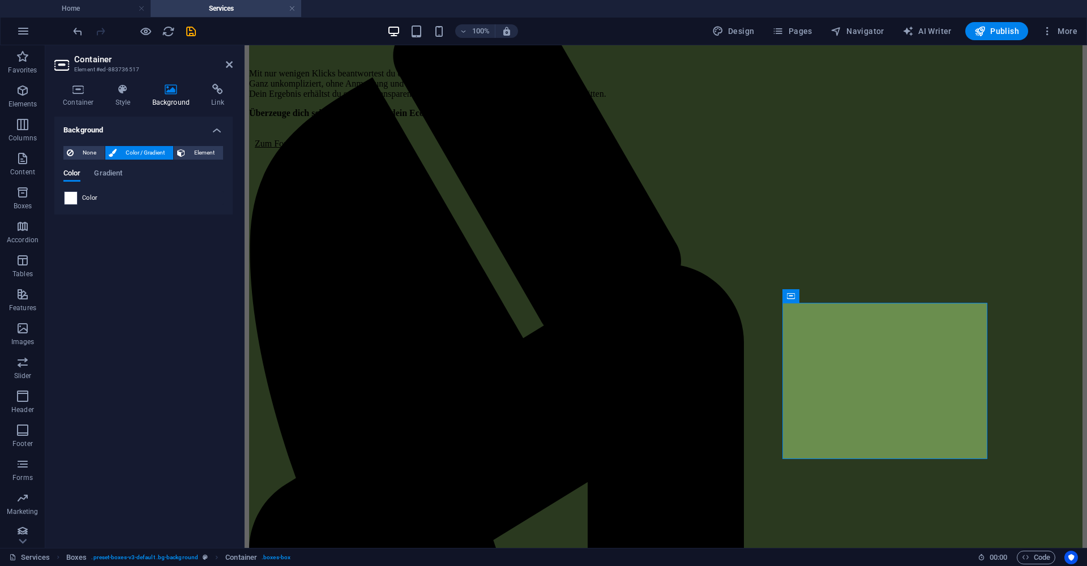
click at [72, 200] on span at bounding box center [71, 198] width 12 height 12
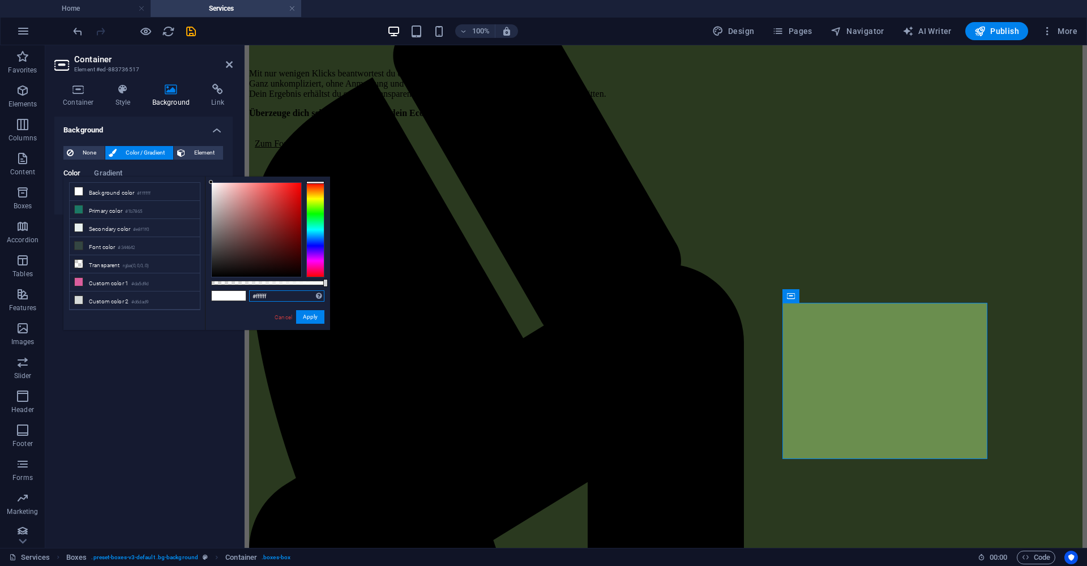
click at [264, 295] on input "#ffffff" at bounding box center [286, 295] width 75 height 11
paste input "6a8e4e"
type input "#6a8e4e"
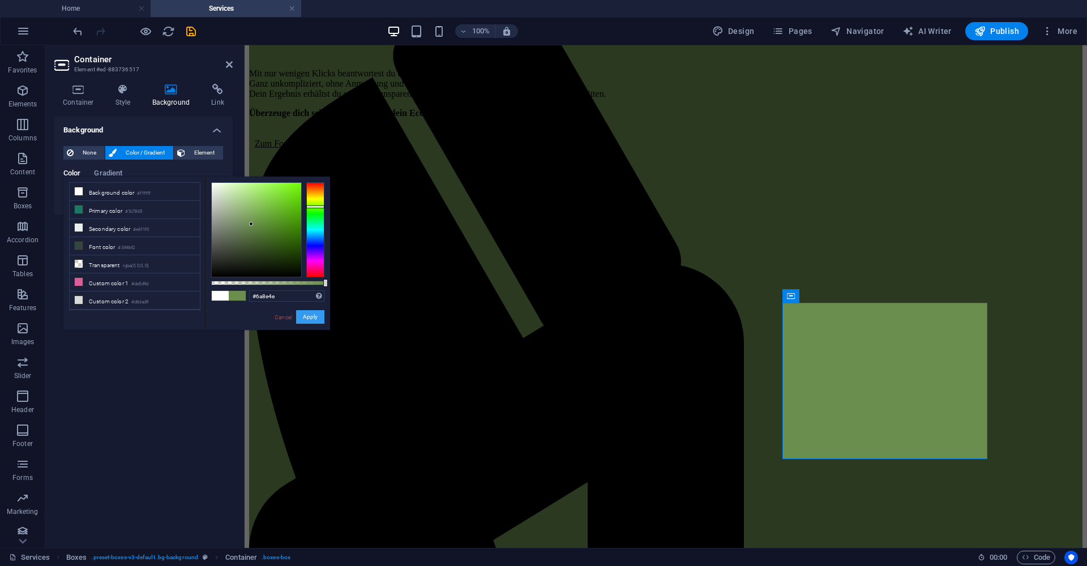
click at [299, 311] on button "Apply" at bounding box center [310, 317] width 28 height 14
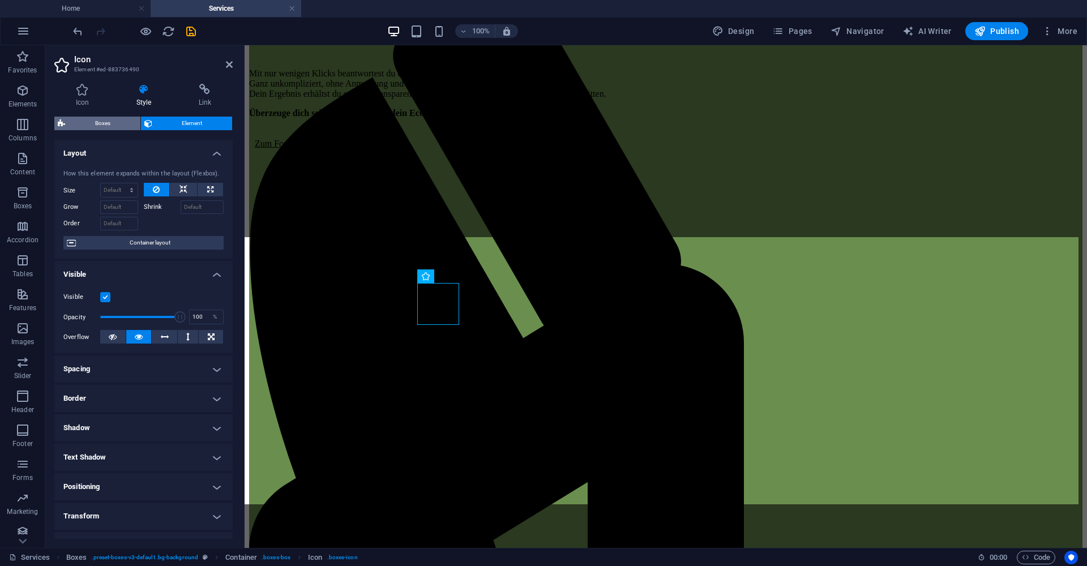
click at [100, 123] on span "Boxes" at bounding box center [102, 124] width 68 height 14
select select "rem"
select select "preset-boxes-v3-default"
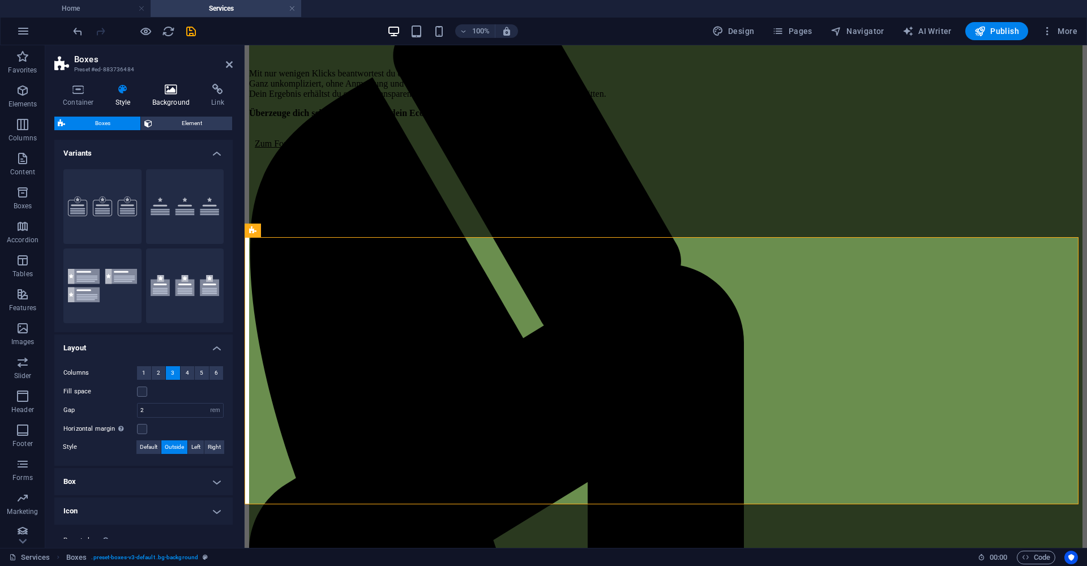
click at [168, 100] on h4 "Background" at bounding box center [173, 96] width 59 height 24
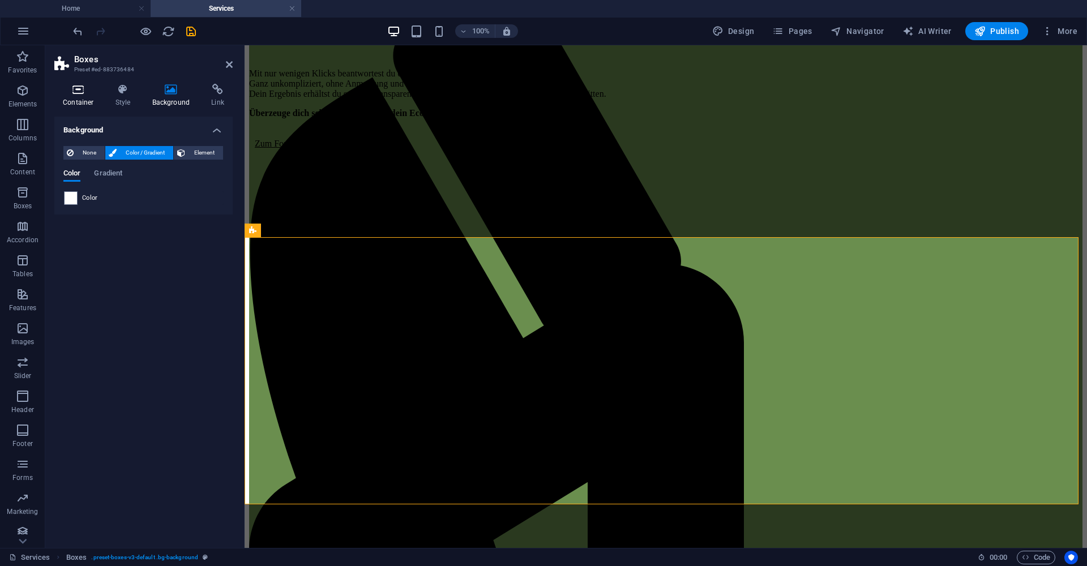
click at [74, 91] on icon at bounding box center [78, 89] width 48 height 11
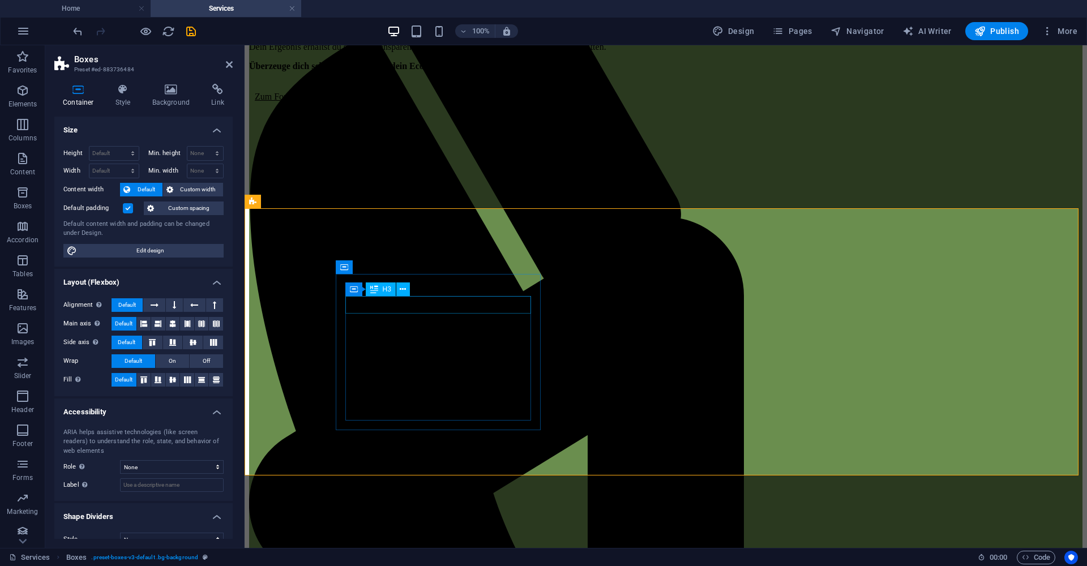
scroll to position [186, 0]
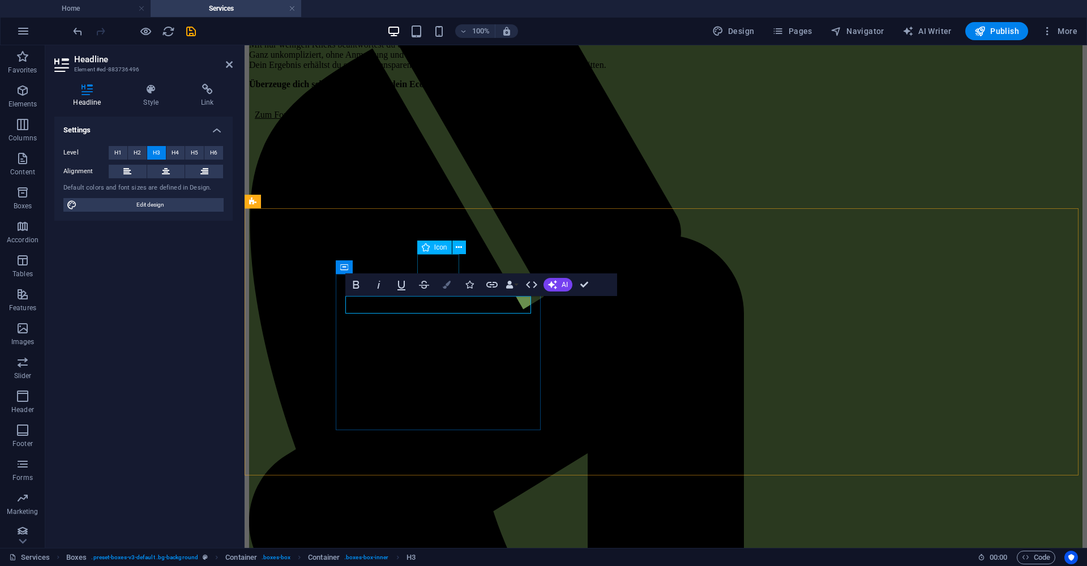
click at [445, 289] on button "Colors" at bounding box center [447, 284] width 22 height 23
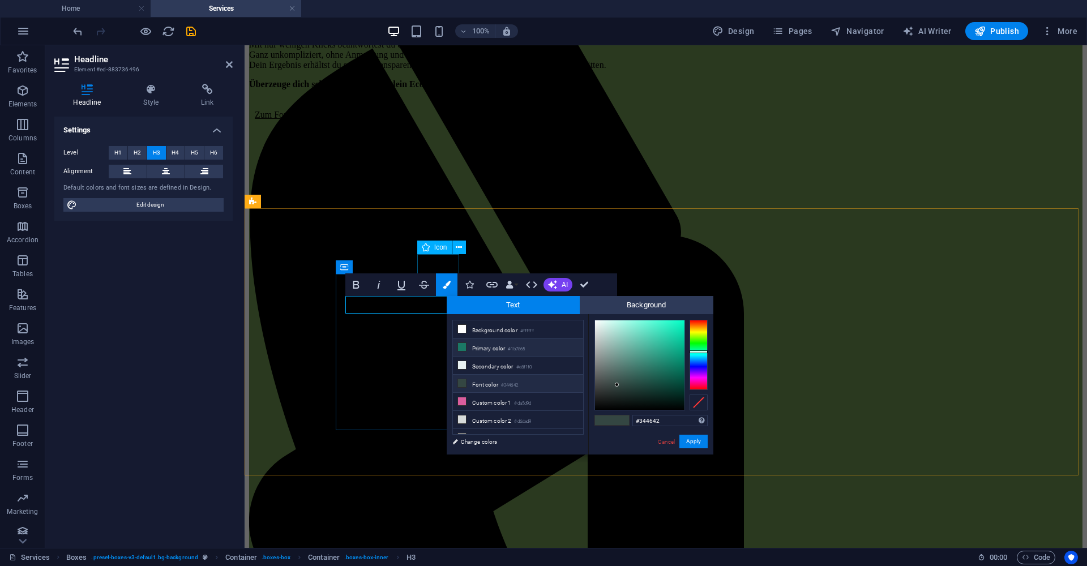
drag, startPoint x: 461, startPoint y: 330, endPoint x: 496, endPoint y: 339, distance: 36.2
click at [461, 330] on icon at bounding box center [462, 329] width 8 height 8
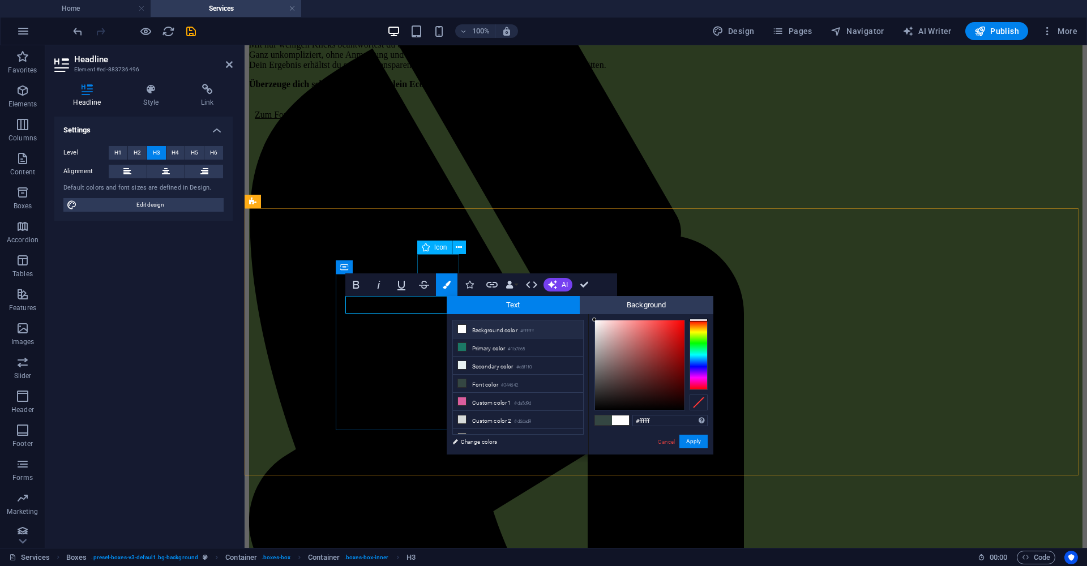
click at [672, 443] on link "Cancel" at bounding box center [667, 442] width 20 height 8
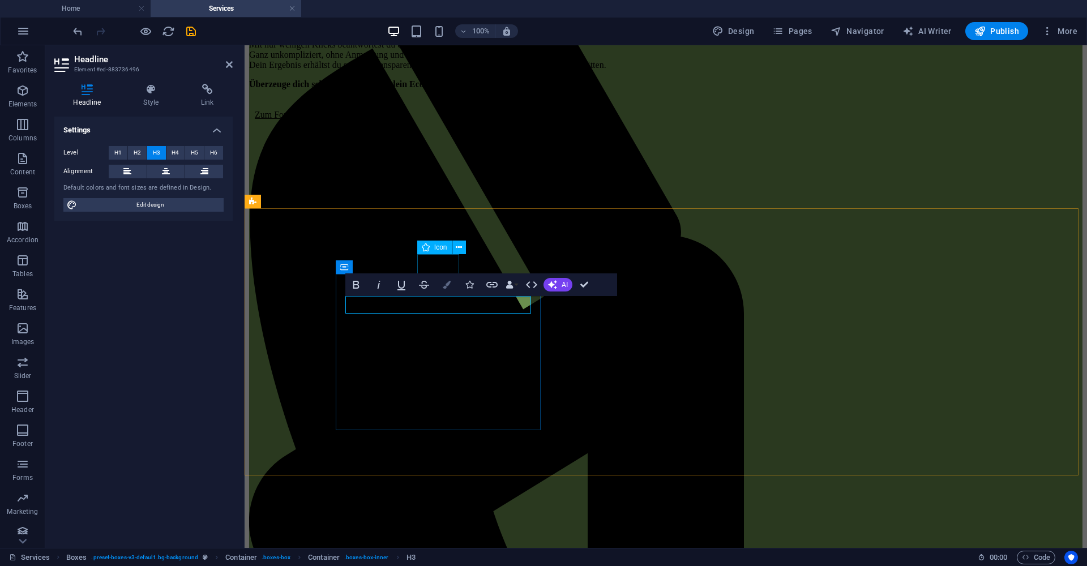
click at [443, 286] on icon "button" at bounding box center [447, 285] width 8 height 8
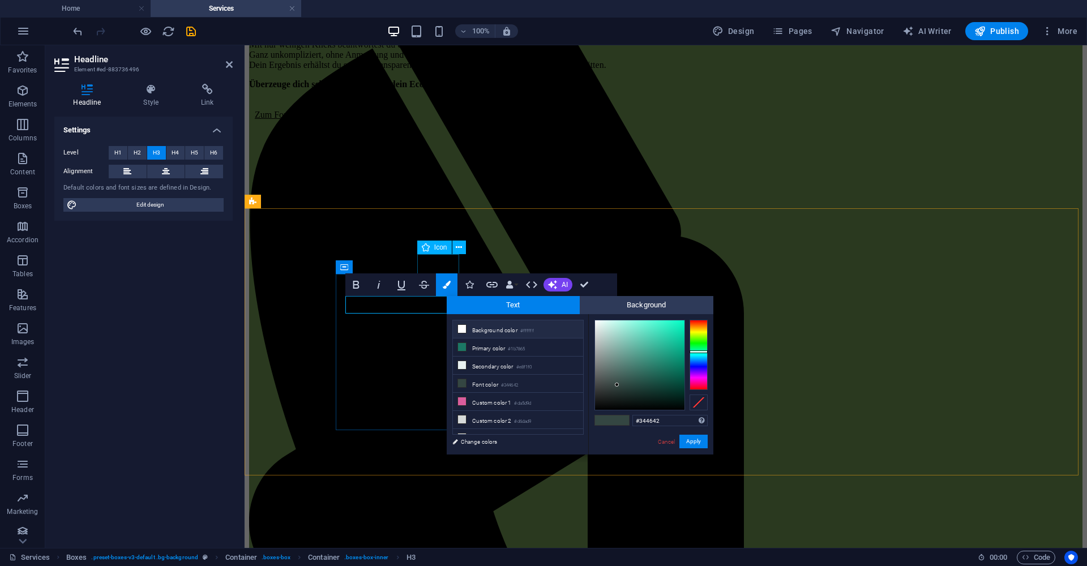
click at [510, 326] on li "Background color #ffffff" at bounding box center [518, 329] width 130 height 18
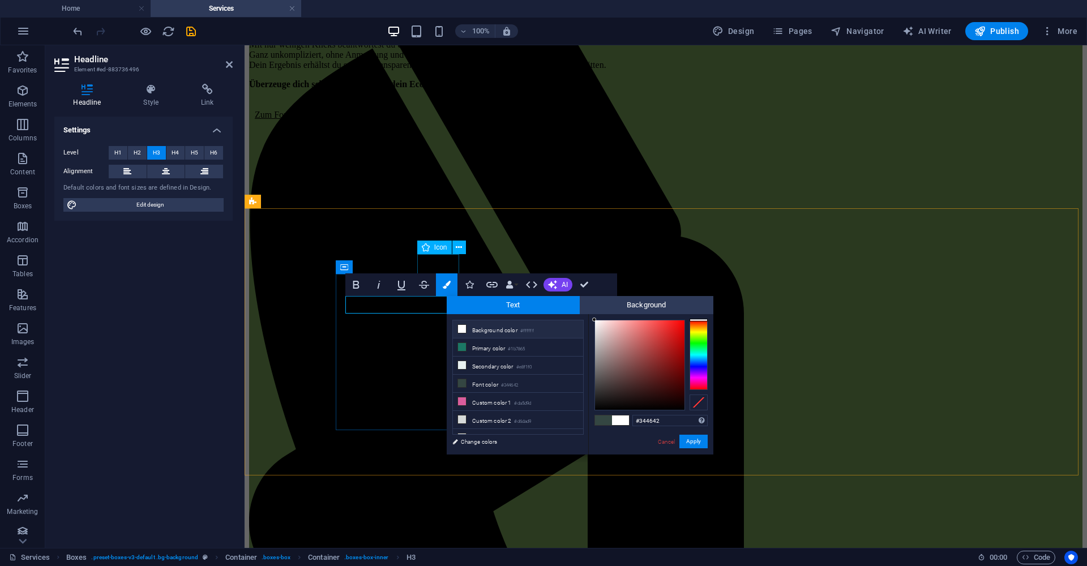
type input "#ffffff"
click at [692, 442] on button "Apply" at bounding box center [693, 442] width 28 height 14
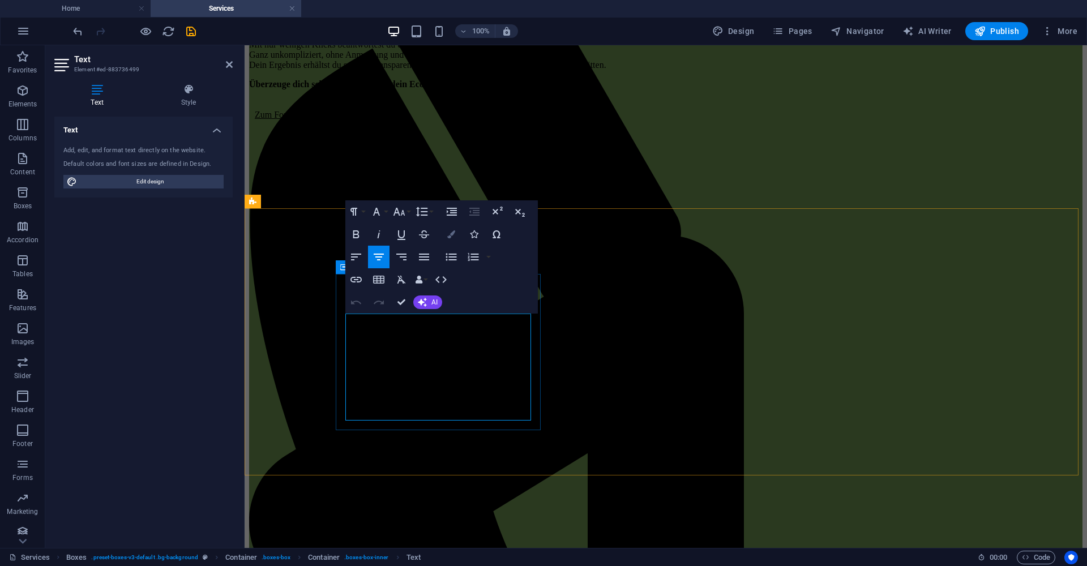
click at [448, 235] on icon "button" at bounding box center [451, 234] width 8 height 8
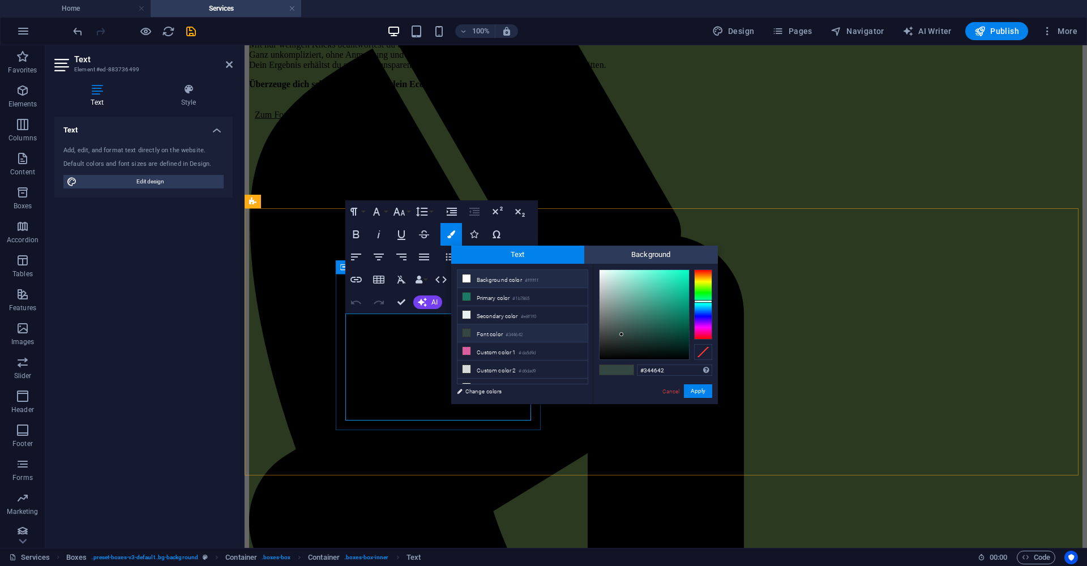
click at [503, 273] on li "Background color #ffffff" at bounding box center [522, 279] width 130 height 18
type input "#ffffff"
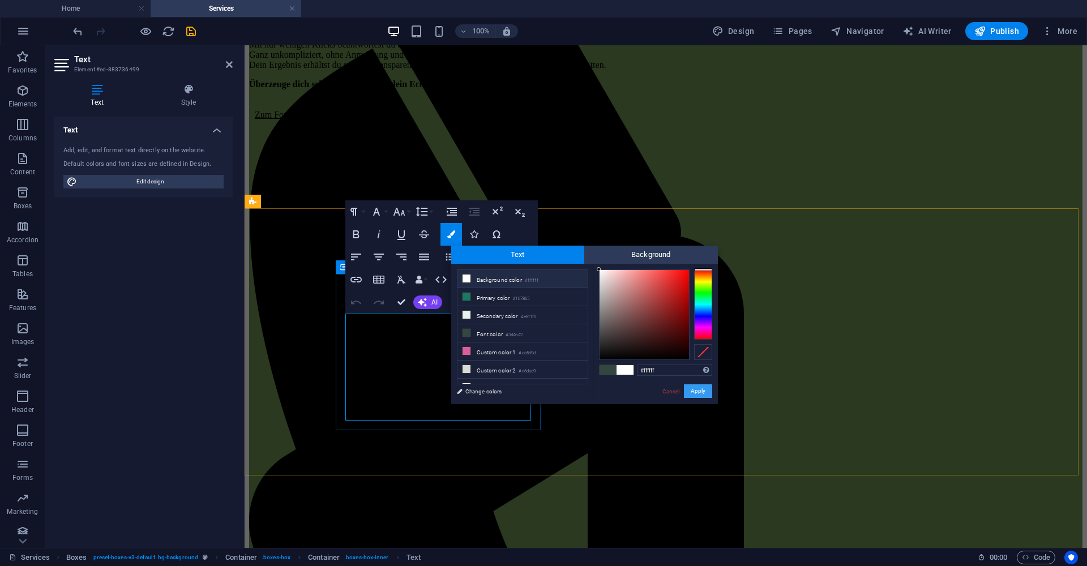
click at [704, 392] on button "Apply" at bounding box center [698, 391] width 28 height 14
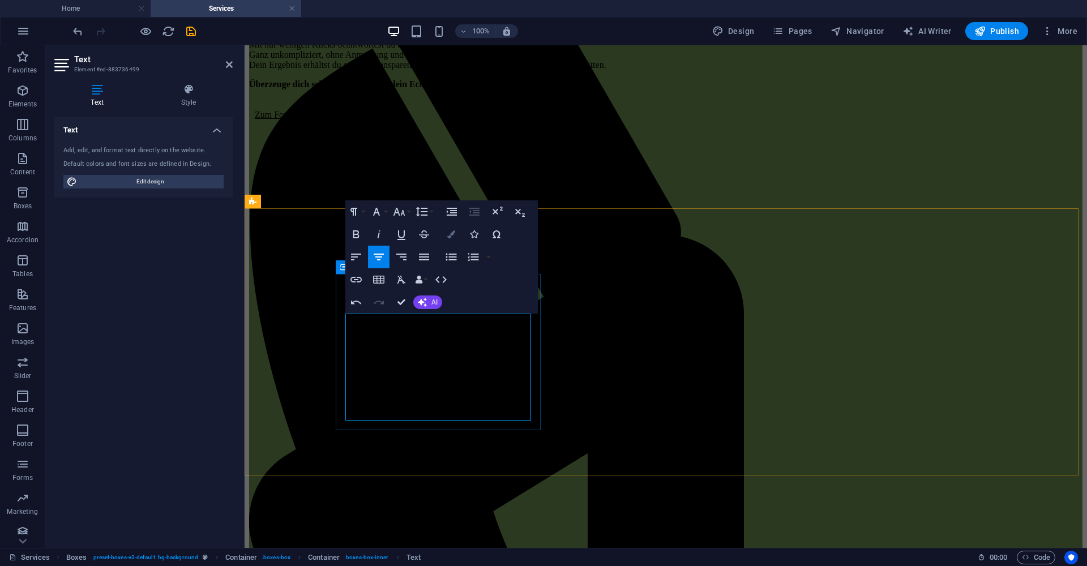
click at [444, 238] on button "Colors" at bounding box center [451, 234] width 22 height 23
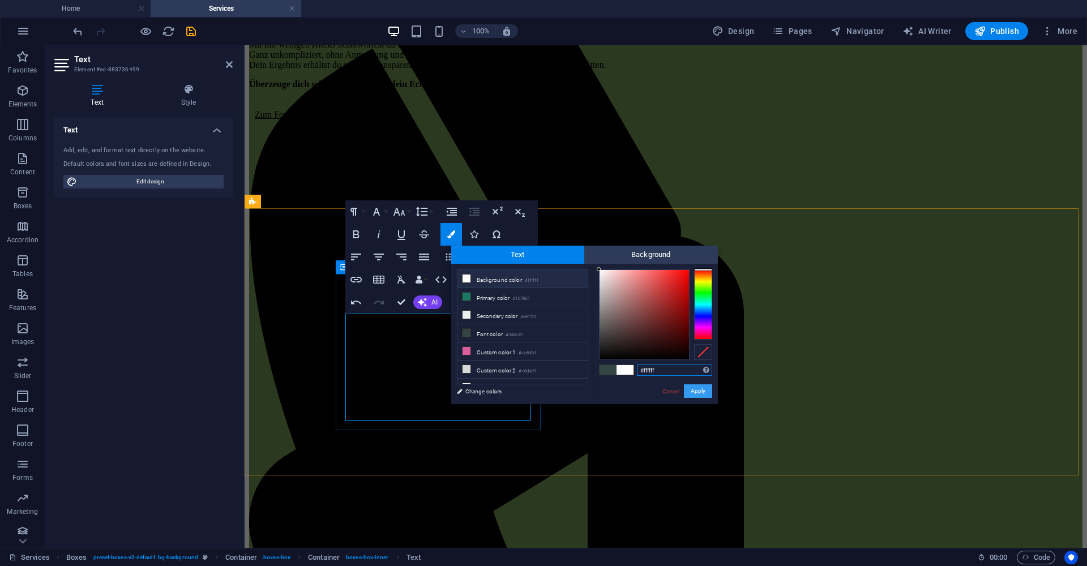
drag, startPoint x: 697, startPoint y: 389, endPoint x: 452, endPoint y: 344, distance: 248.7
click at [697, 389] on button "Apply" at bounding box center [698, 391] width 28 height 14
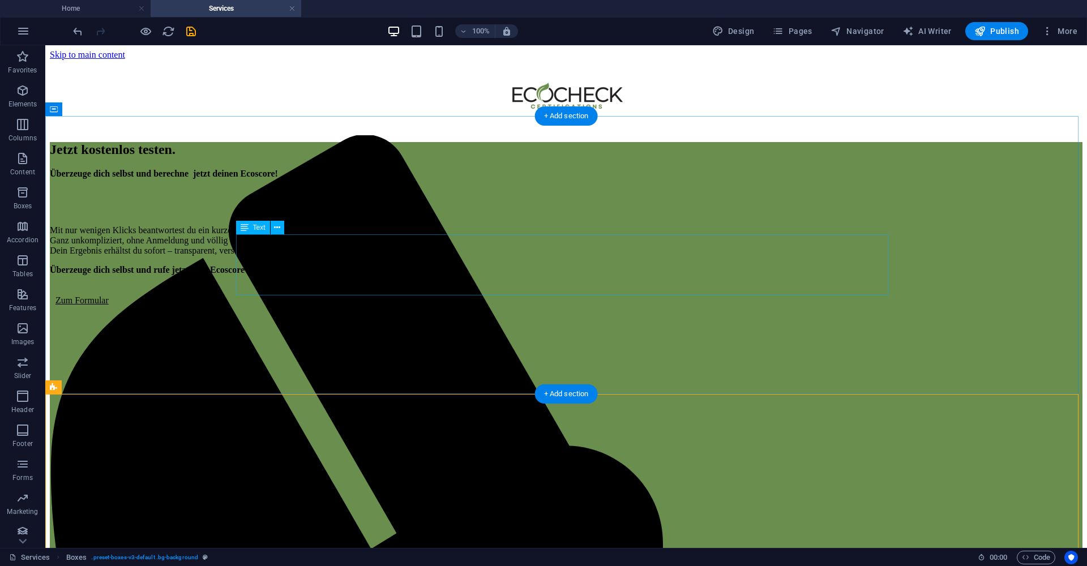
scroll to position [211, 0]
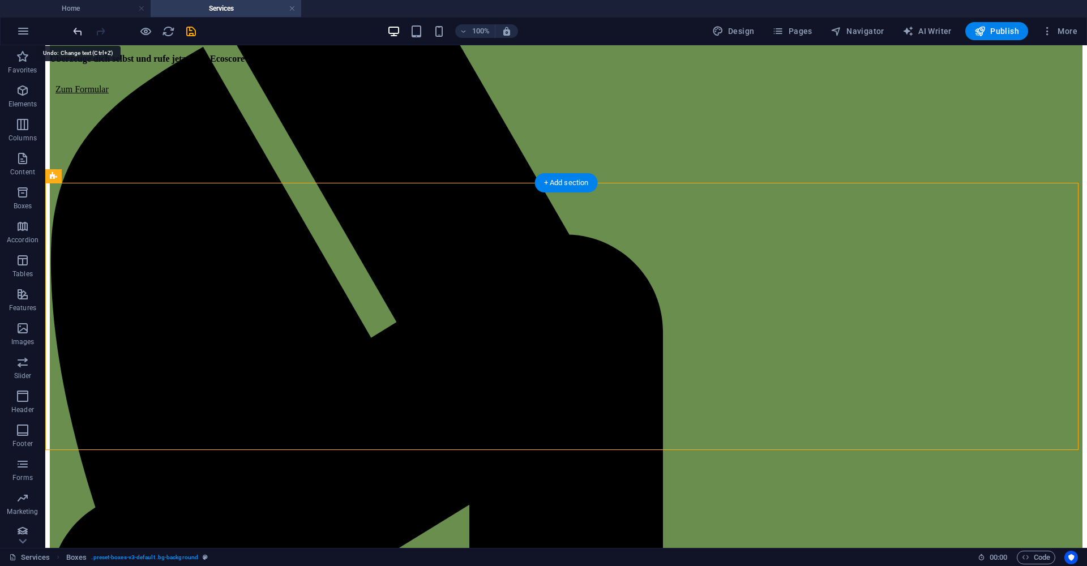
click at [81, 36] on icon "undo" at bounding box center [77, 31] width 13 height 13
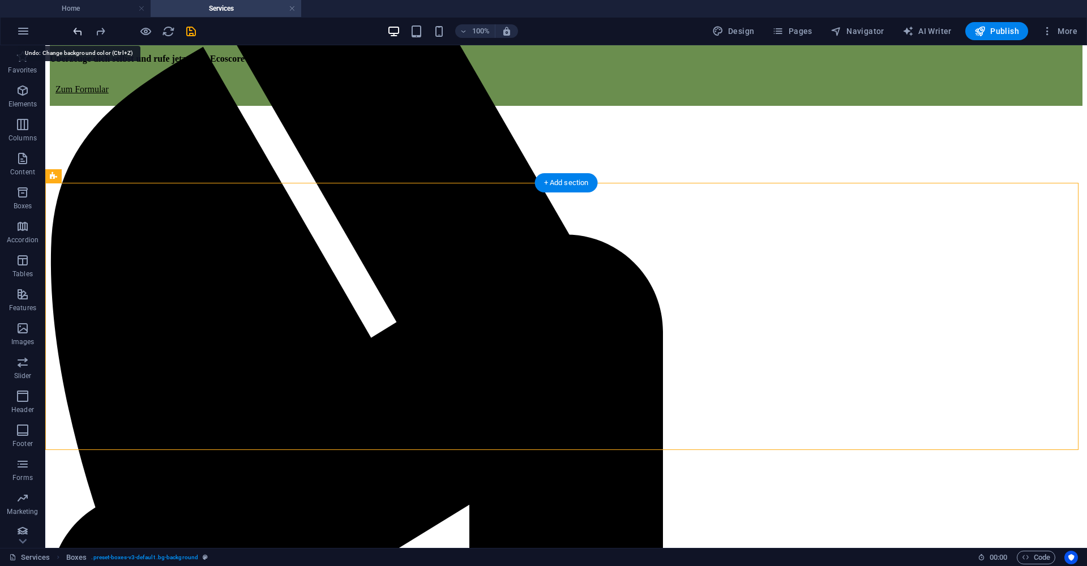
click at [81, 36] on icon "undo" at bounding box center [77, 31] width 13 height 13
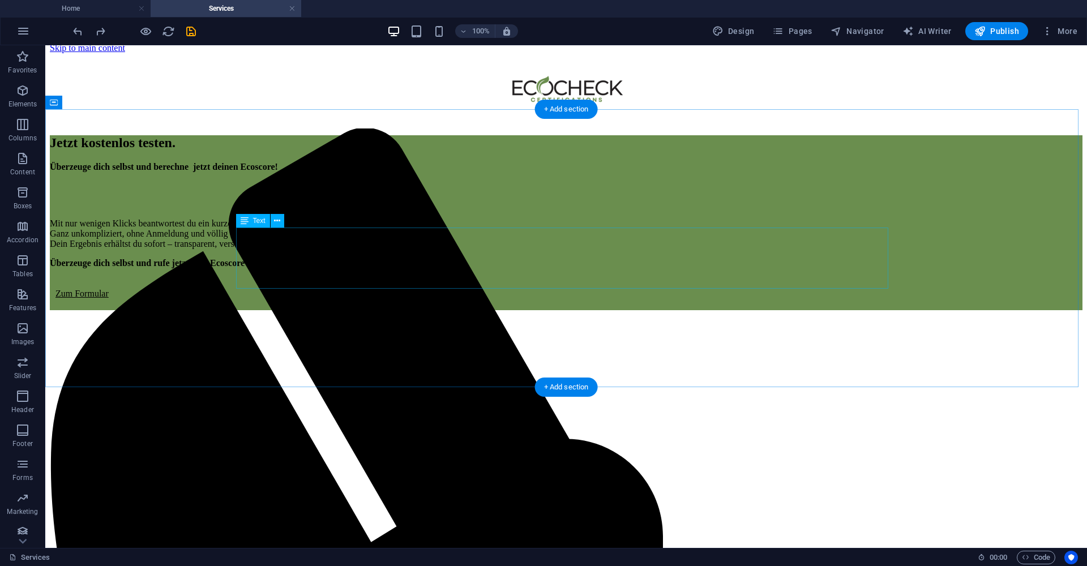
scroll to position [0, 0]
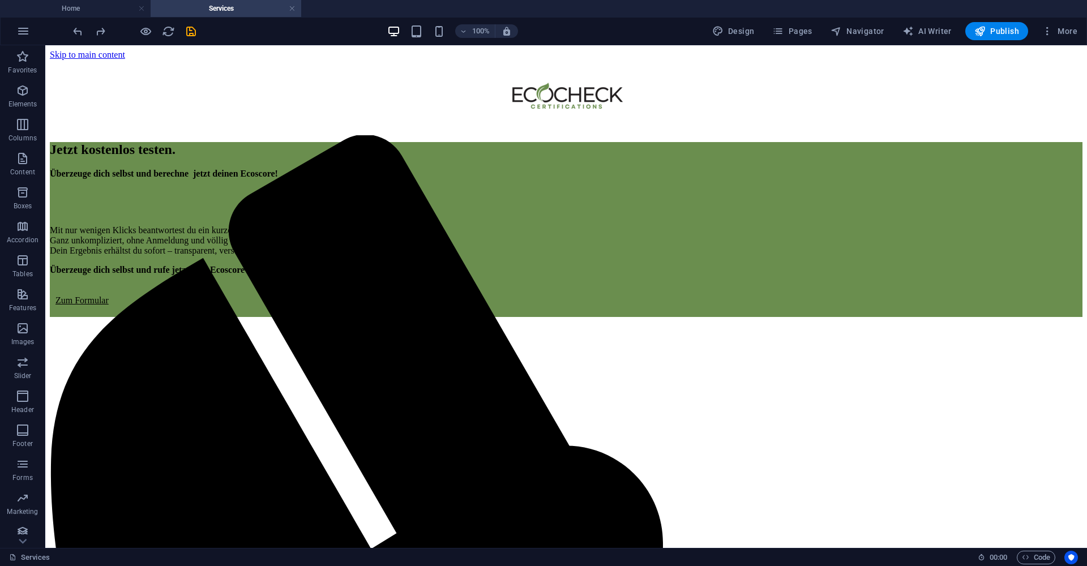
click at [187, 38] on div at bounding box center [134, 31] width 127 height 18
click at [192, 34] on icon "save" at bounding box center [191, 31] width 13 height 13
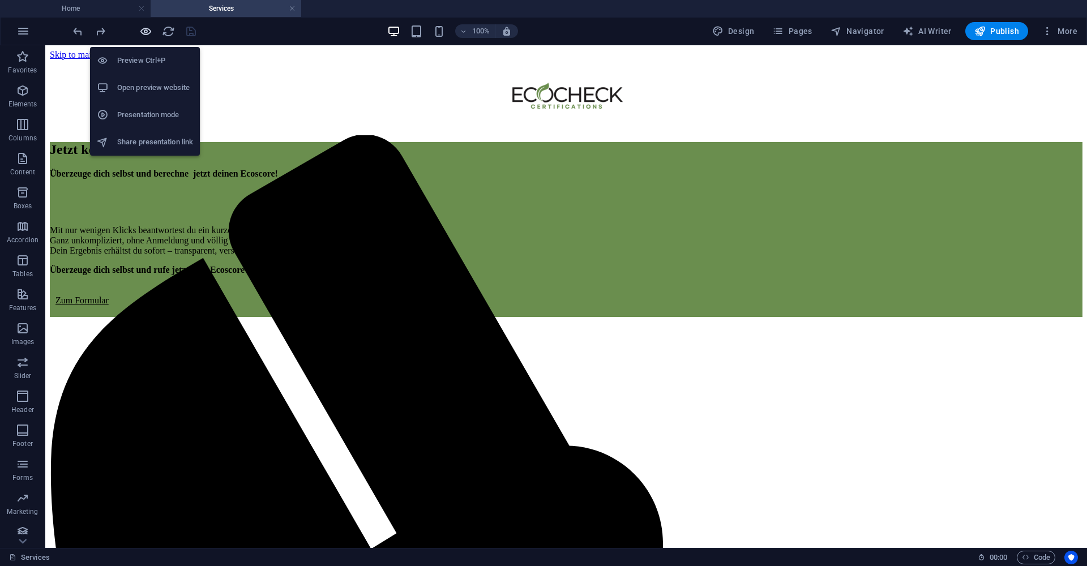
click at [148, 36] on icon "button" at bounding box center [145, 31] width 13 height 13
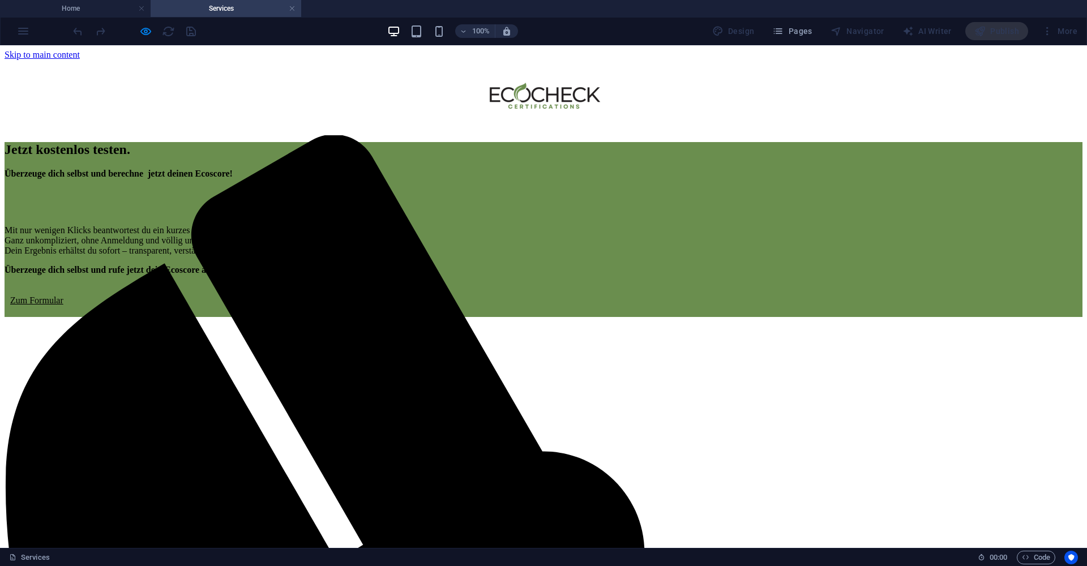
click at [63, 305] on link "Zum Formular" at bounding box center [36, 300] width 53 height 10
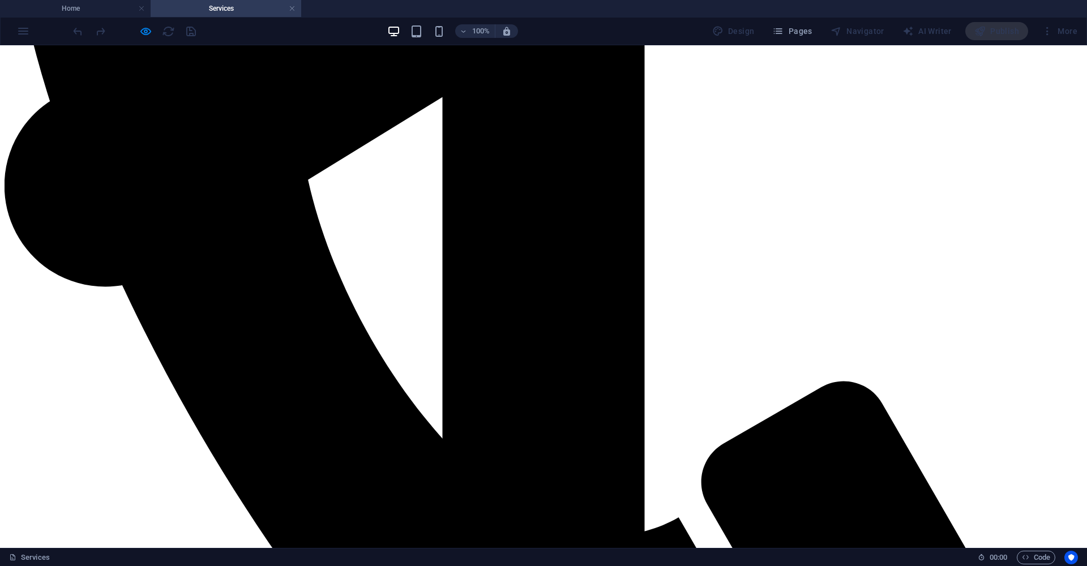
scroll to position [644, 0]
